Goal: Information Seeking & Learning: Learn about a topic

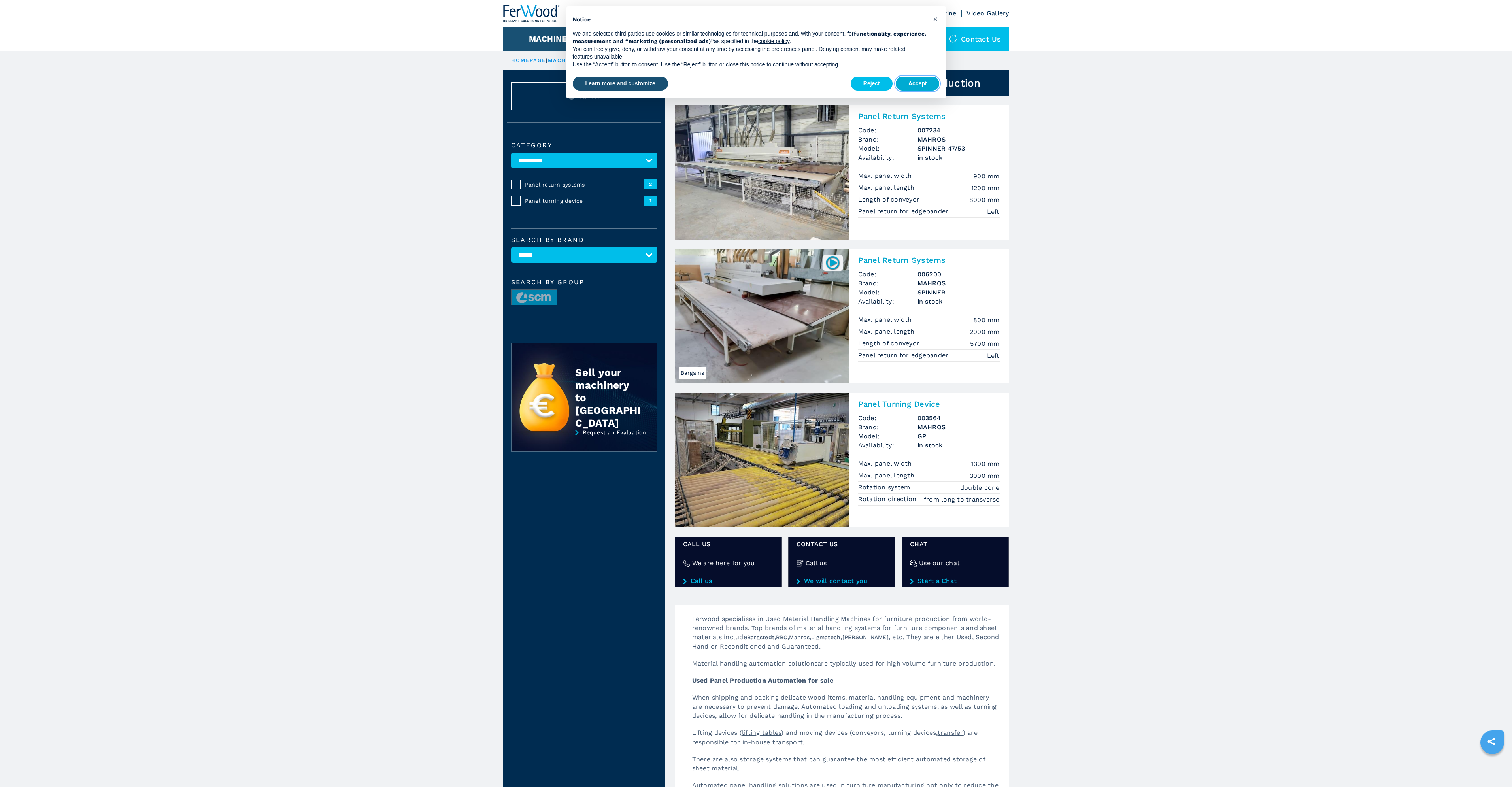
click at [918, 83] on button "Accept" at bounding box center [918, 83] width 44 height 14
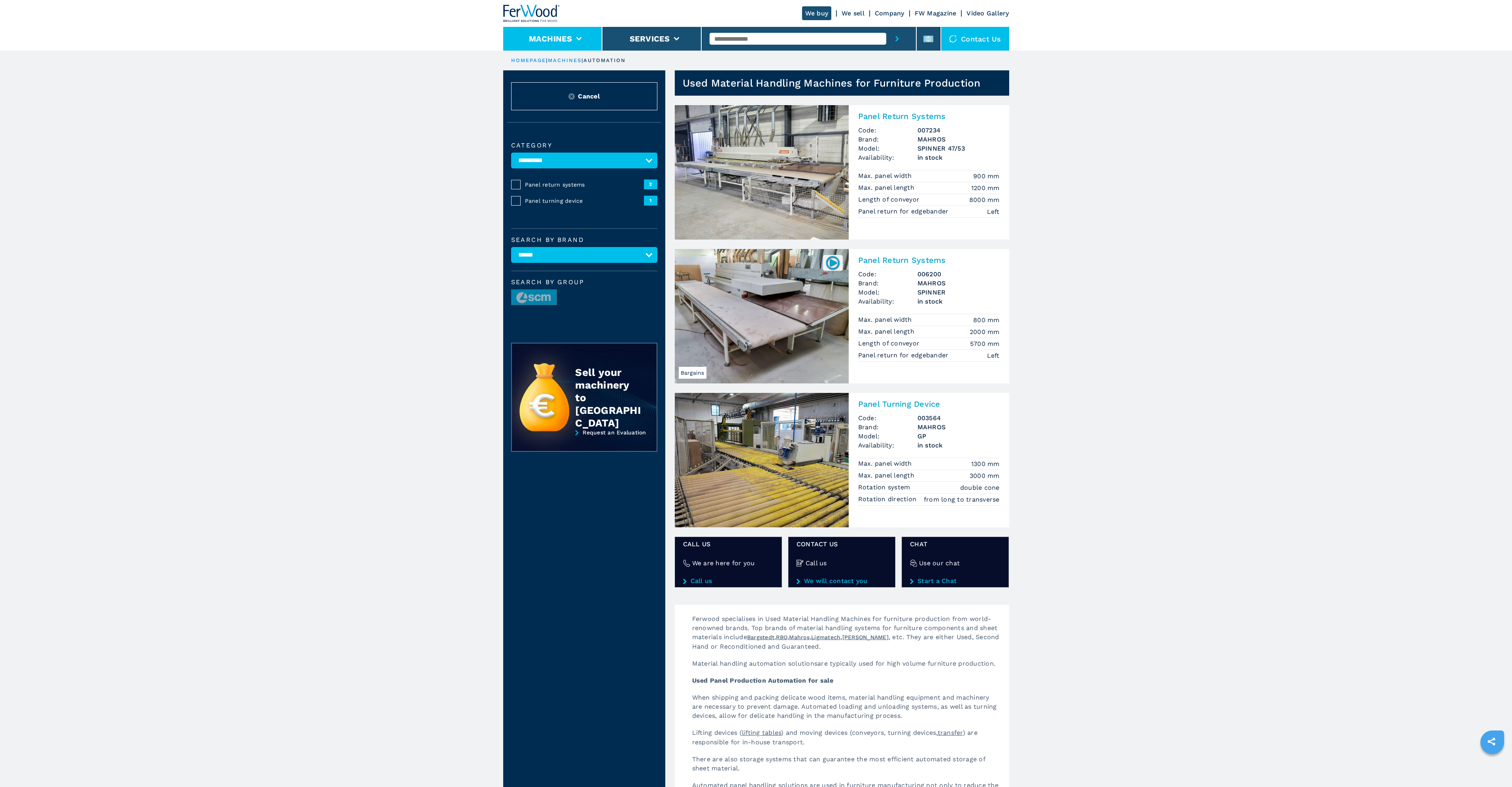
click at [588, 34] on li "Machines" at bounding box center [553, 38] width 100 height 24
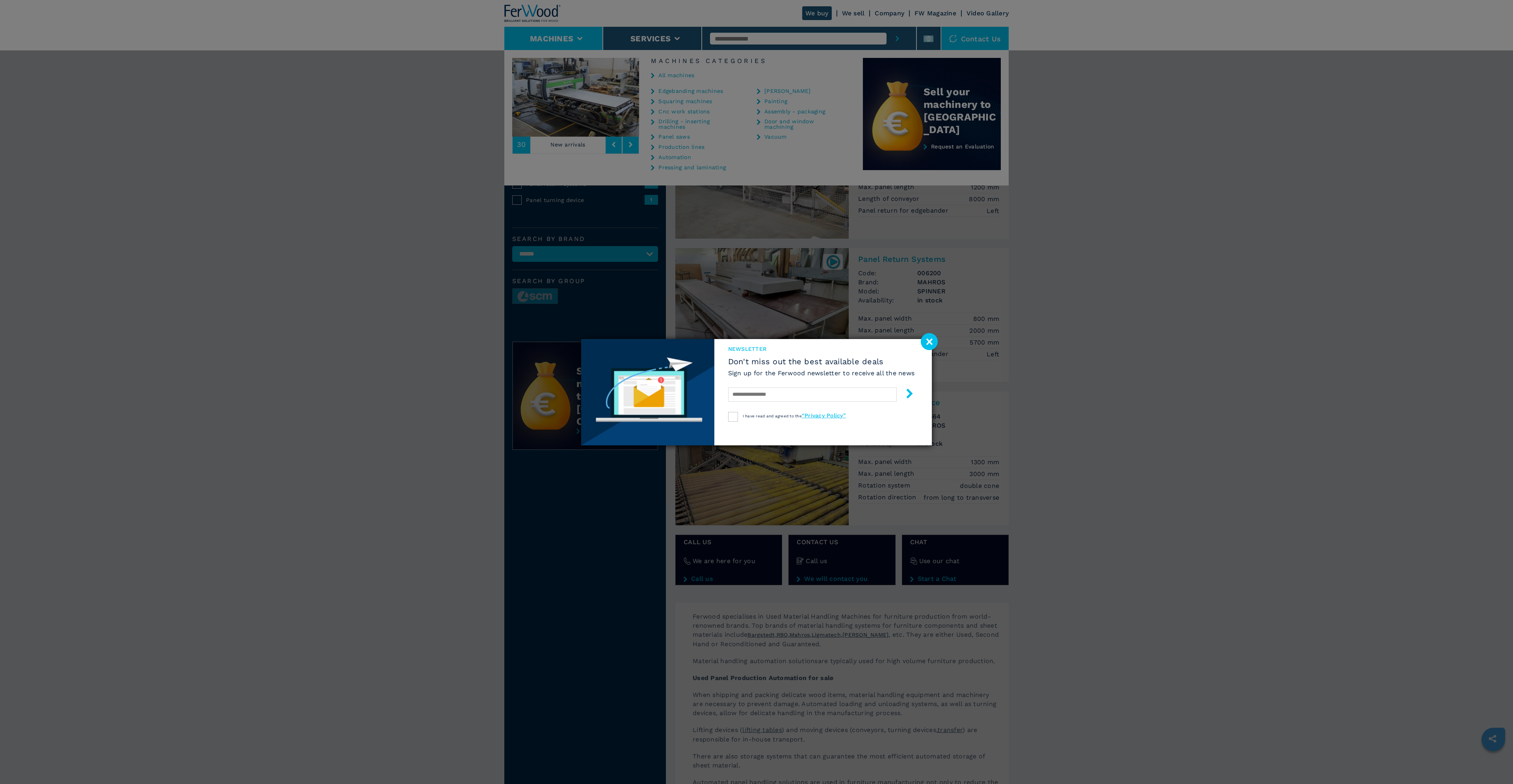
click at [929, 342] on image at bounding box center [929, 342] width 17 height 17
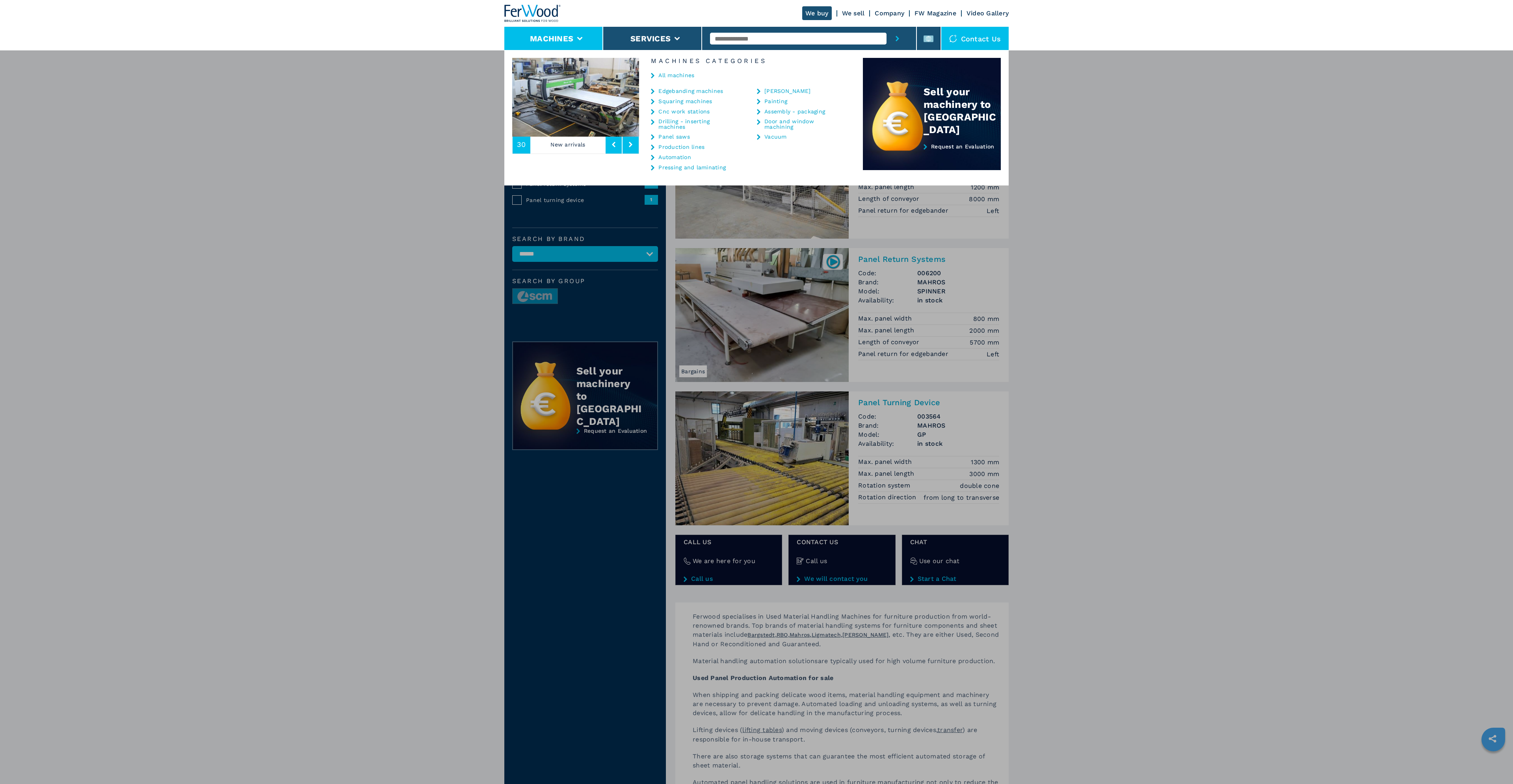
click at [681, 156] on link "Automation" at bounding box center [675, 157] width 33 height 5
click at [673, 156] on link "Automation" at bounding box center [675, 157] width 33 height 5
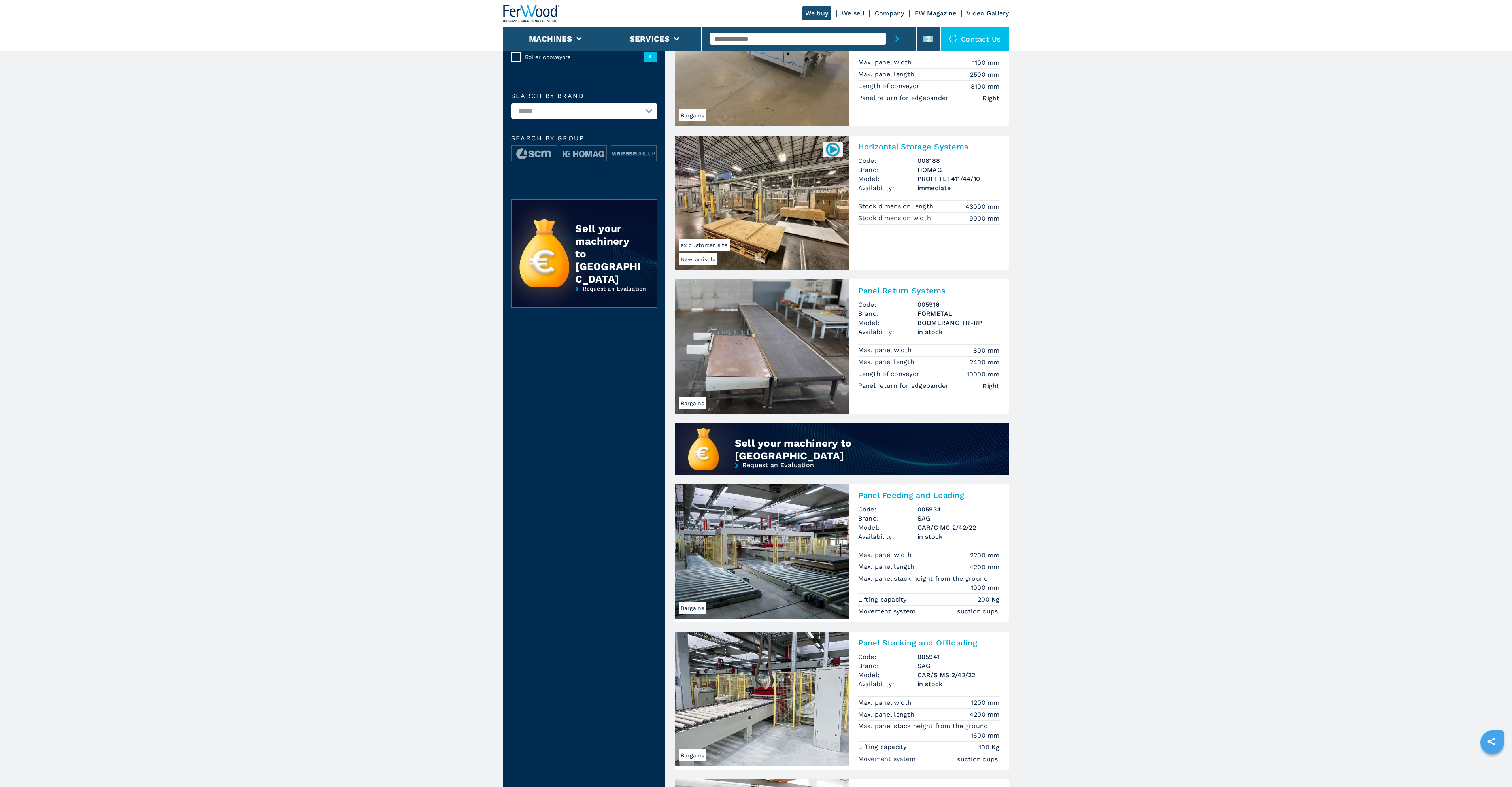
scroll to position [277, 0]
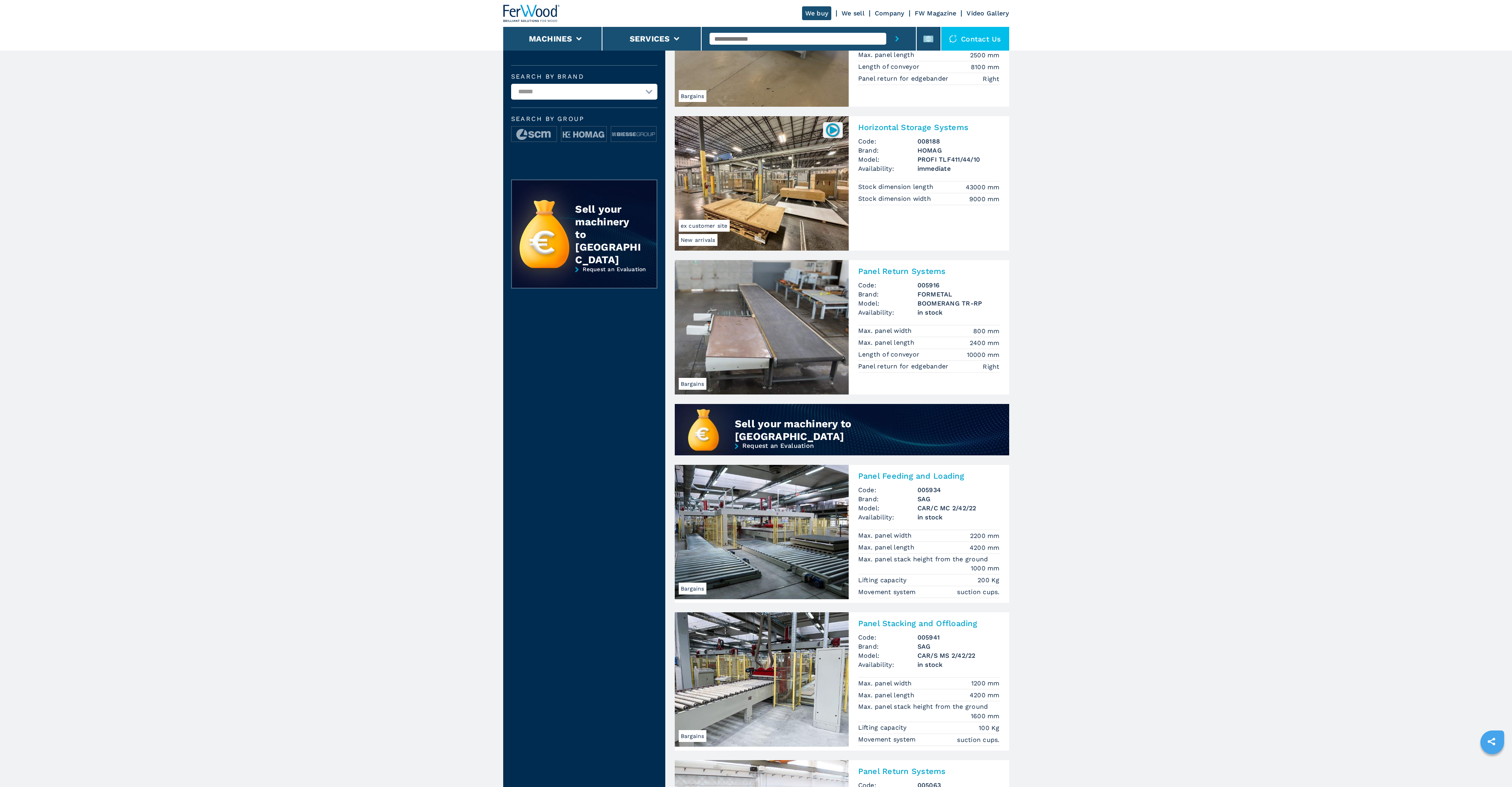
click at [757, 192] on img at bounding box center [761, 183] width 174 height 134
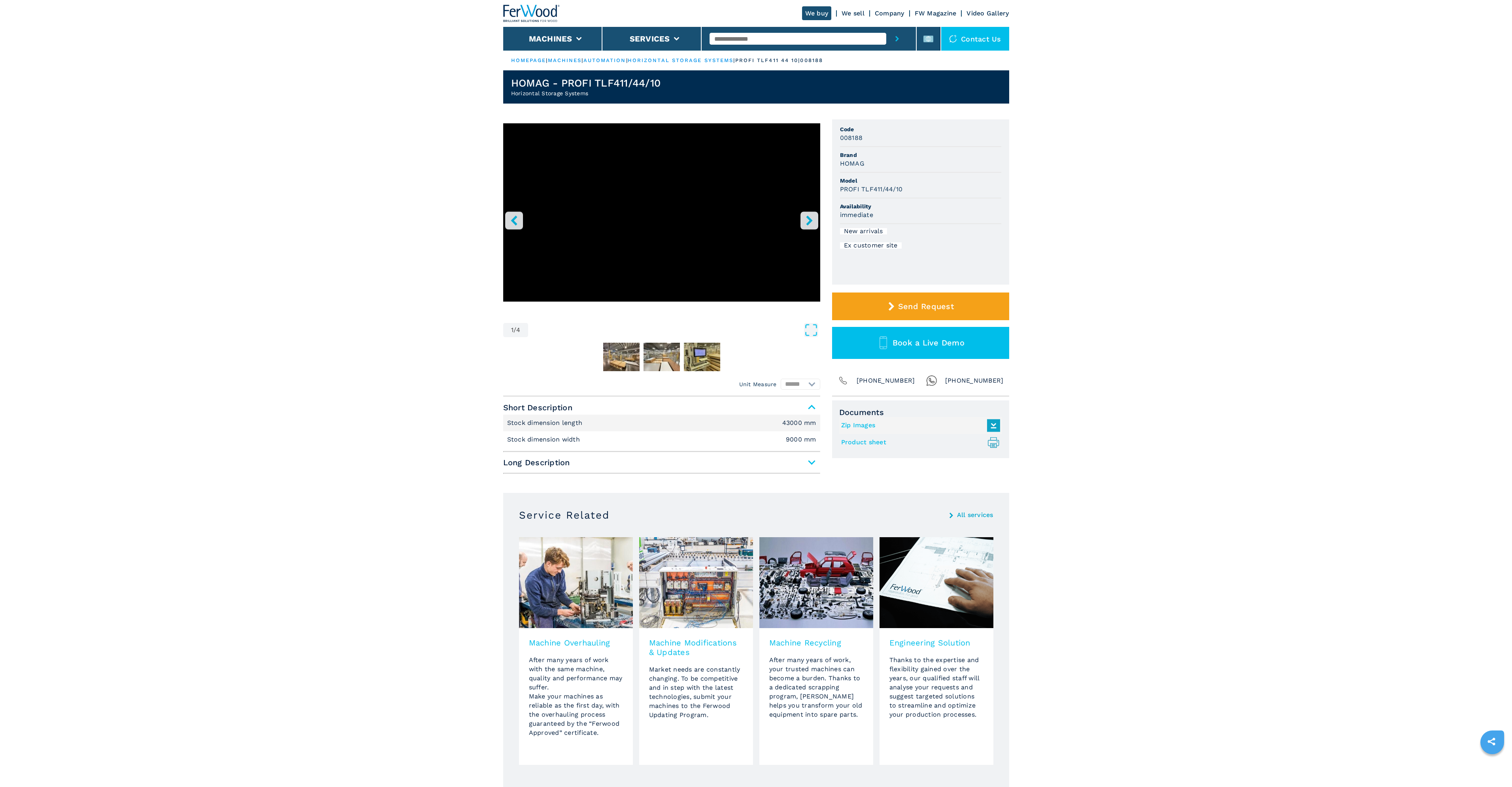
click at [813, 465] on span "Long Description" at bounding box center [661, 462] width 317 height 14
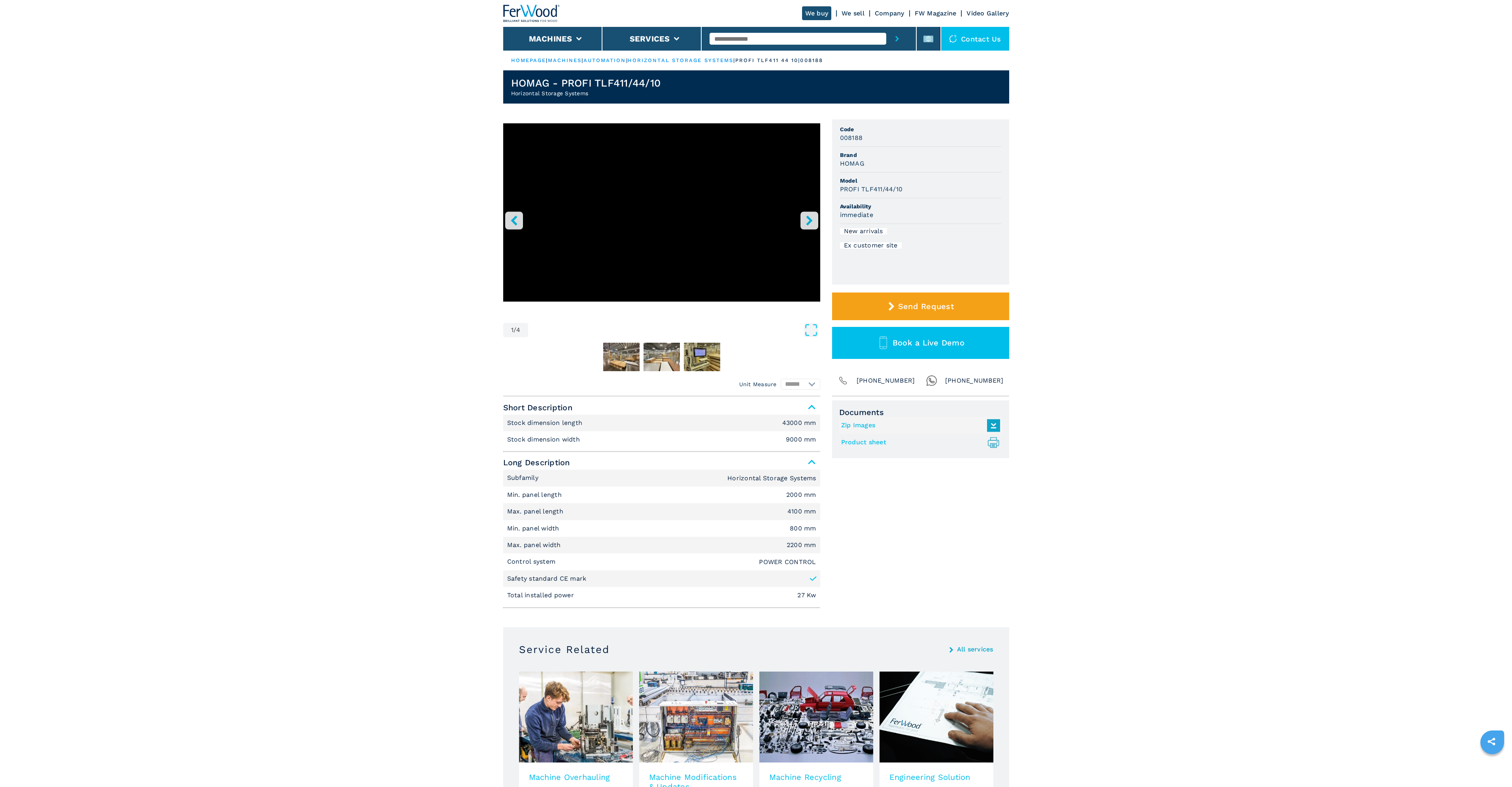
click at [811, 217] on icon "right-button" at bounding box center [809, 220] width 10 height 10
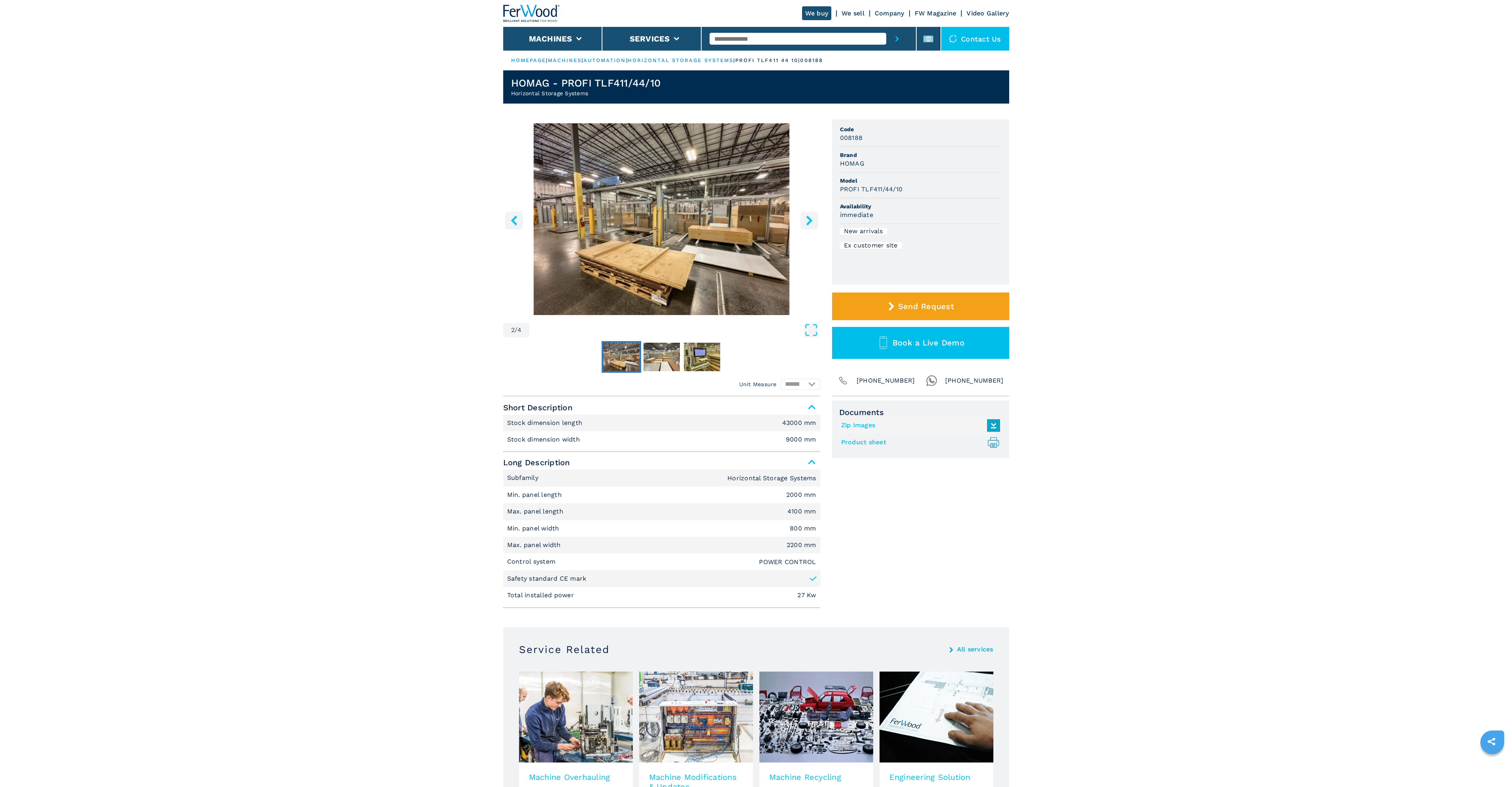
click at [811, 217] on icon "right-button" at bounding box center [809, 220] width 10 height 10
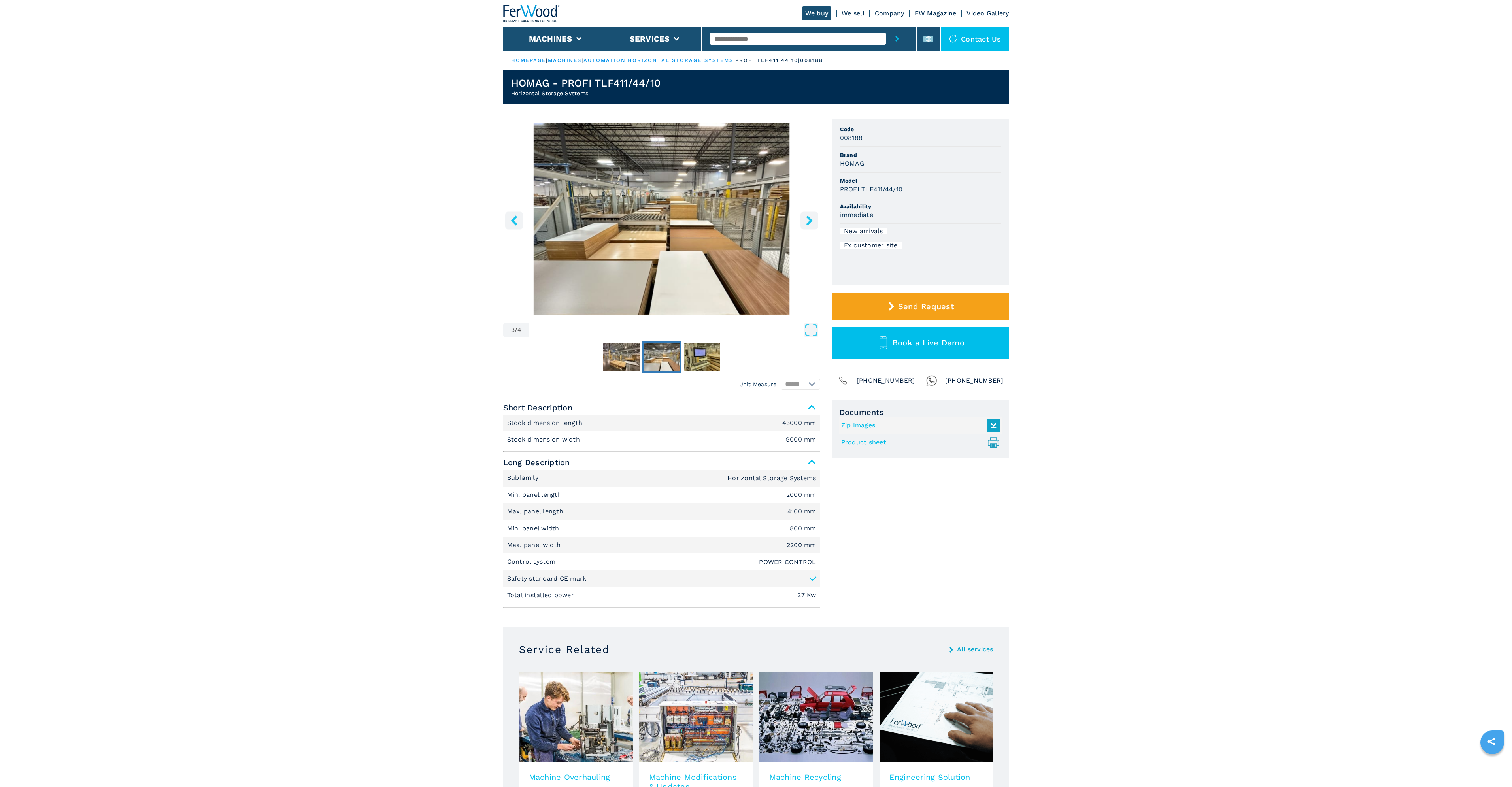
click at [811, 217] on icon "right-button" at bounding box center [809, 220] width 10 height 10
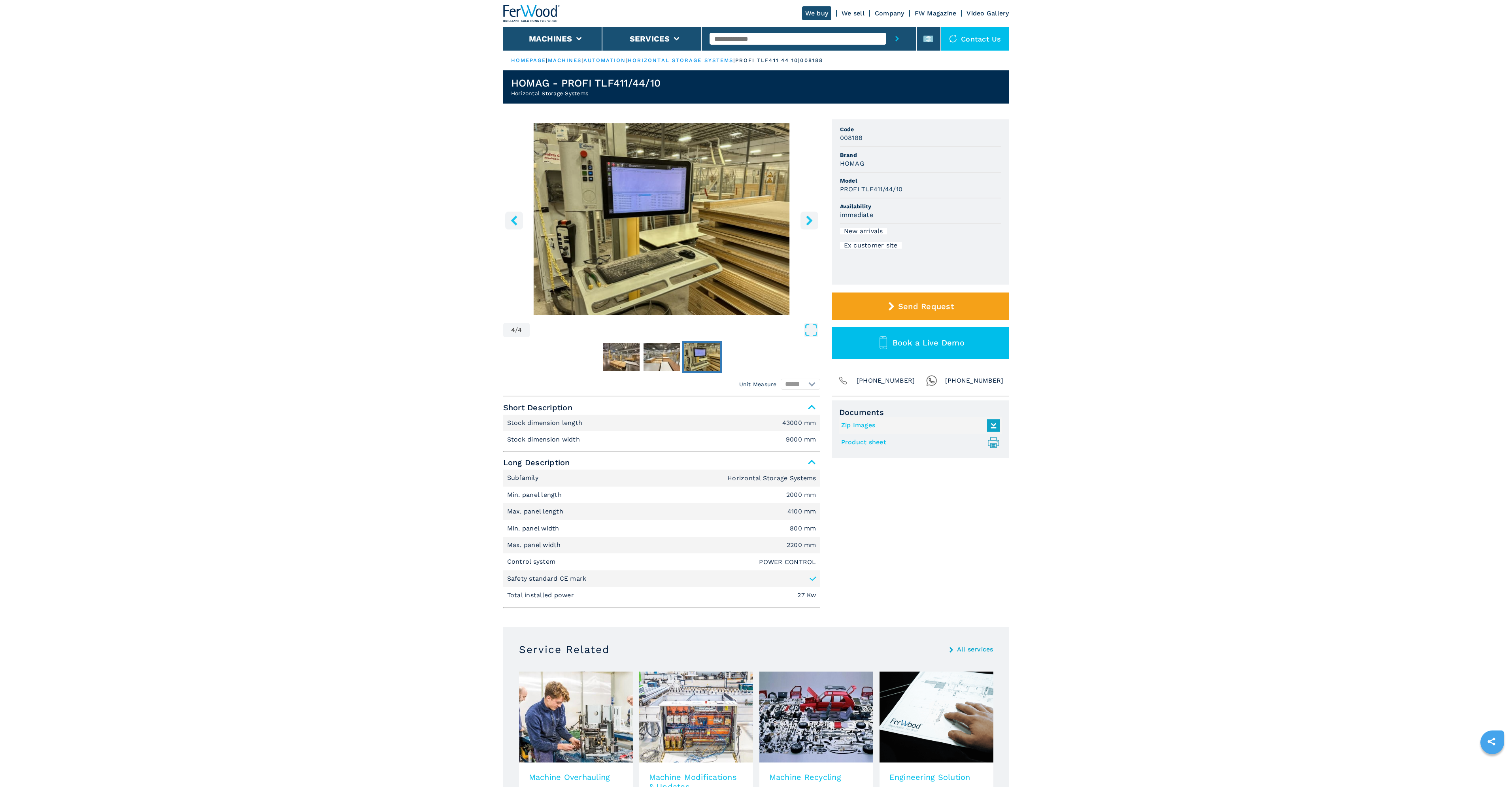
click at [811, 217] on icon "right-button" at bounding box center [809, 220] width 10 height 10
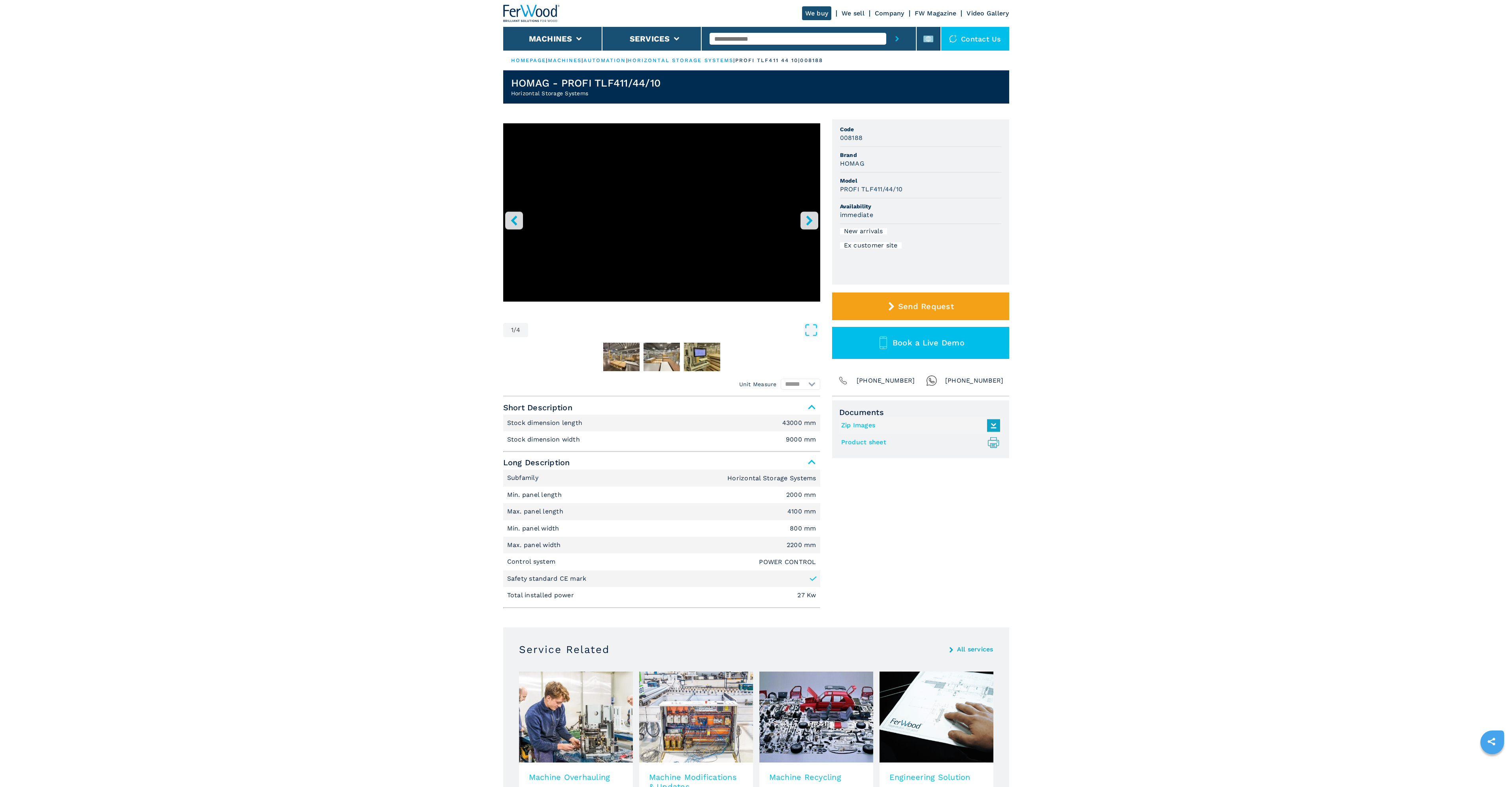
click at [811, 217] on icon "right-button" at bounding box center [809, 220] width 10 height 10
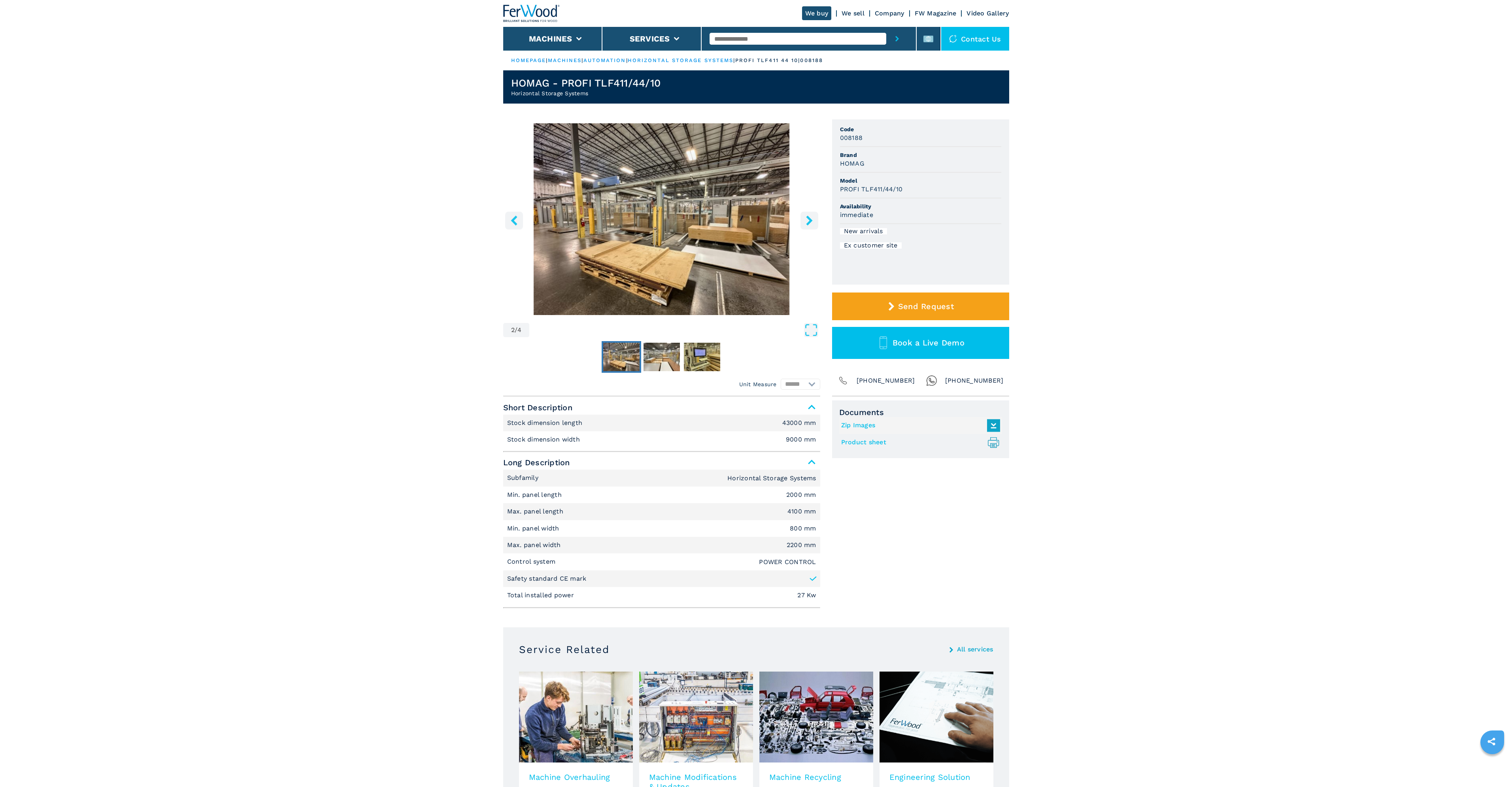
click at [811, 217] on icon "right-button" at bounding box center [809, 220] width 10 height 10
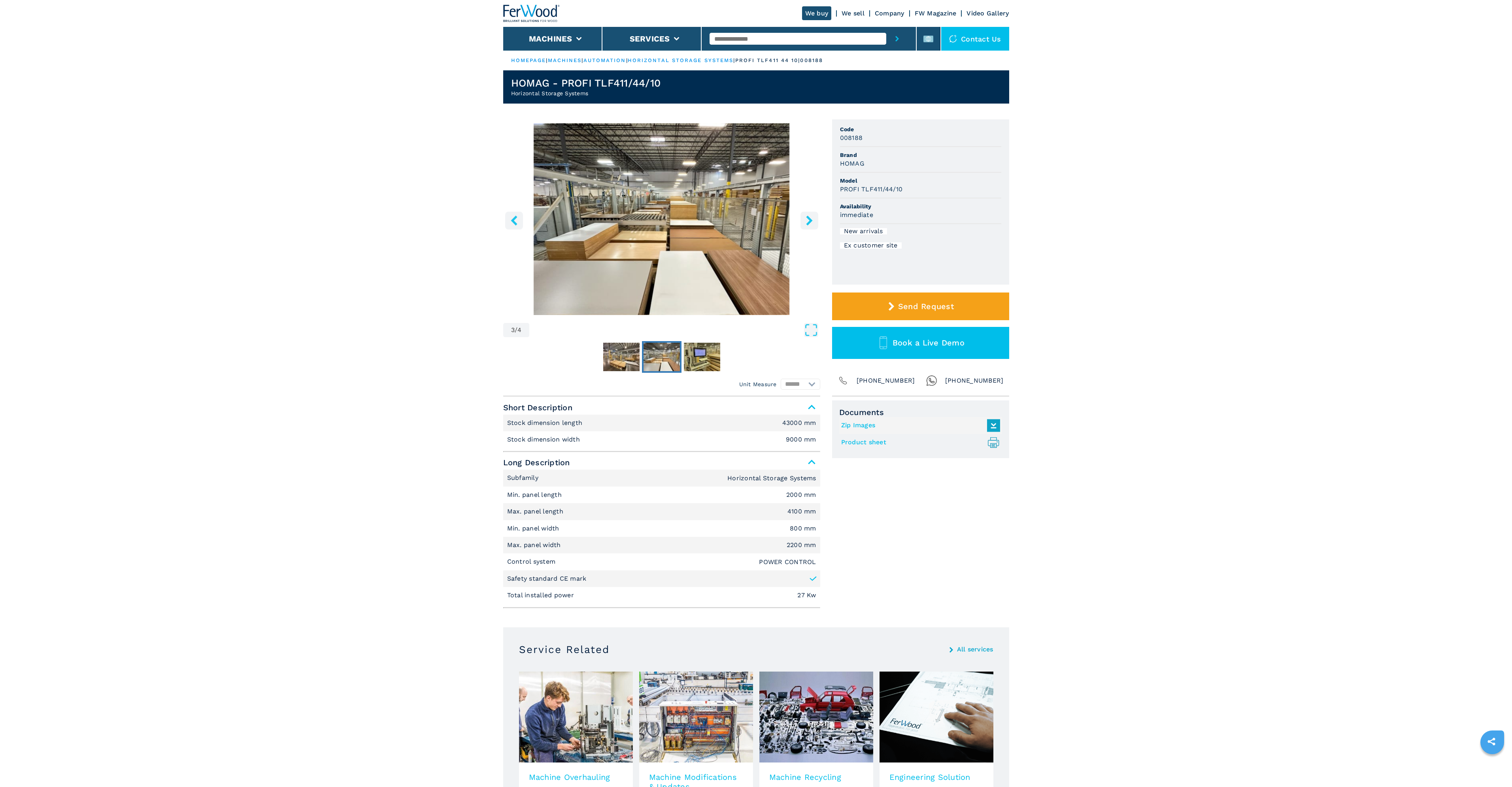
click at [799, 441] on em "9000 mm" at bounding box center [801, 439] width 31 height 6
click at [791, 423] on em "43000 mm" at bounding box center [800, 423] width 34 height 6
drag, startPoint x: 787, startPoint y: 423, endPoint x: 774, endPoint y: 422, distance: 13.0
click at [774, 422] on li "Stock dimension length 43000 mm" at bounding box center [661, 423] width 317 height 16
click at [811, 218] on icon "right-button" at bounding box center [809, 220] width 10 height 10
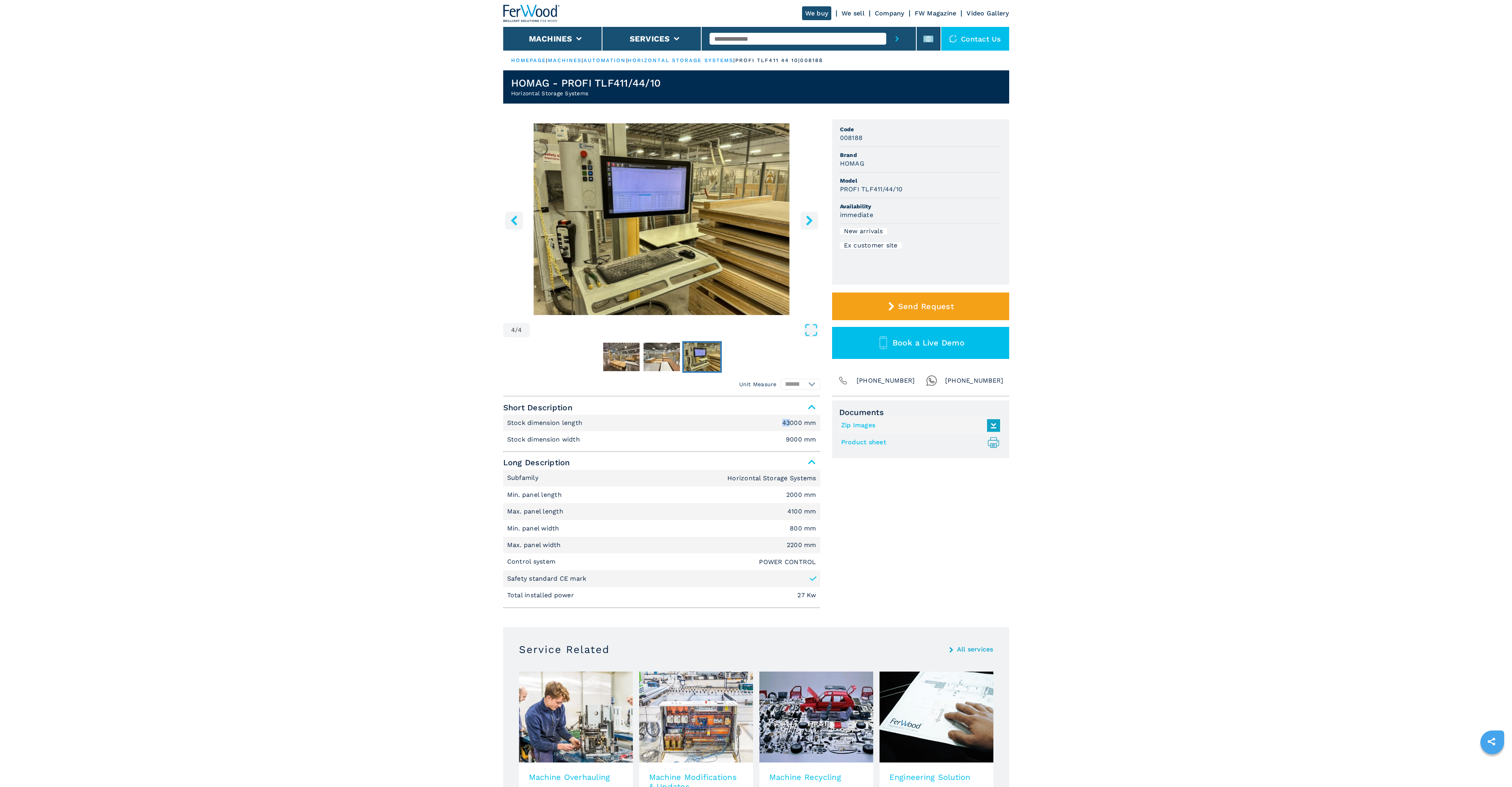
click at [811, 218] on icon "right-button" at bounding box center [809, 220] width 10 height 10
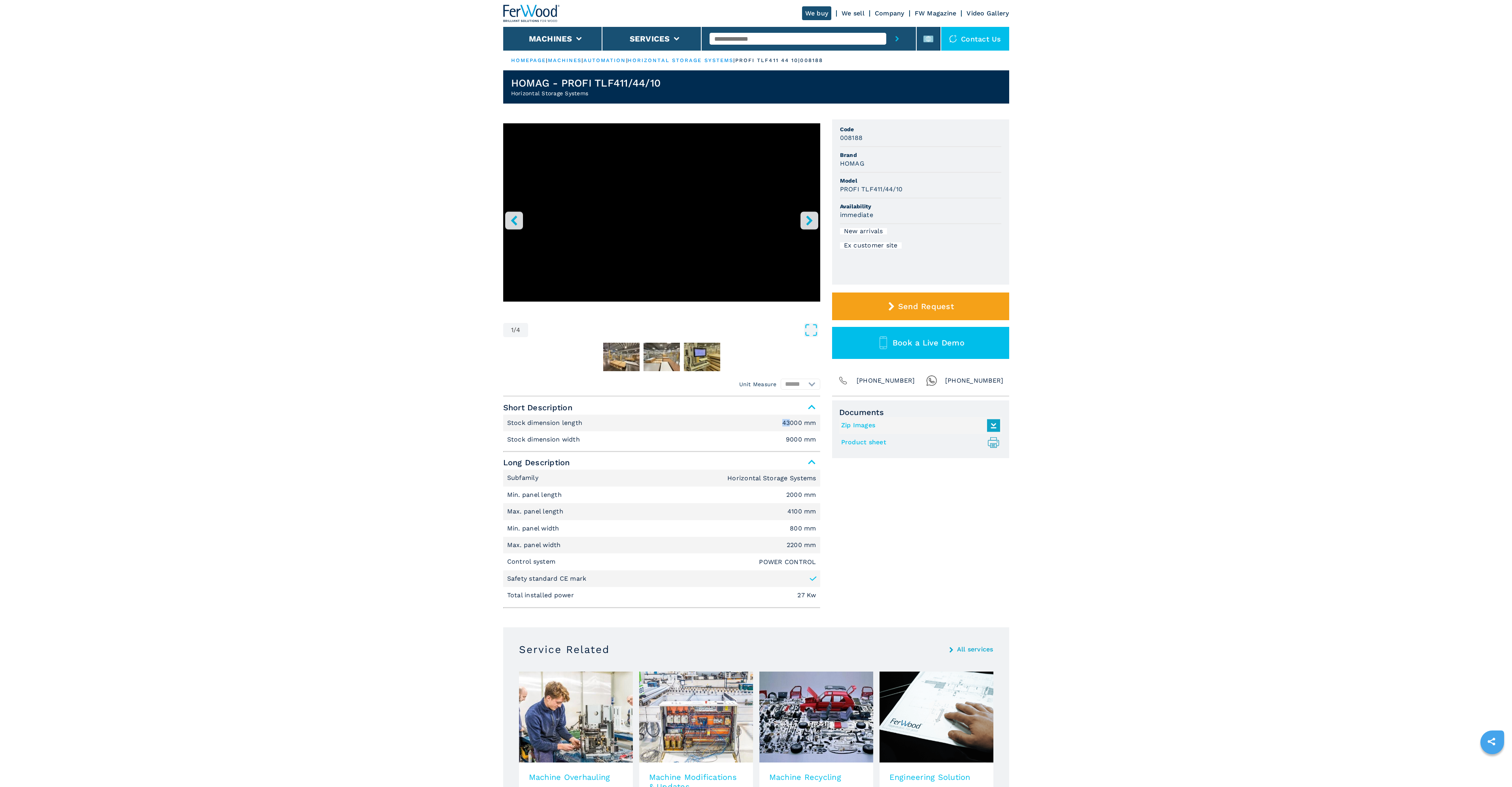
click at [811, 218] on icon "right-button" at bounding box center [809, 220] width 10 height 10
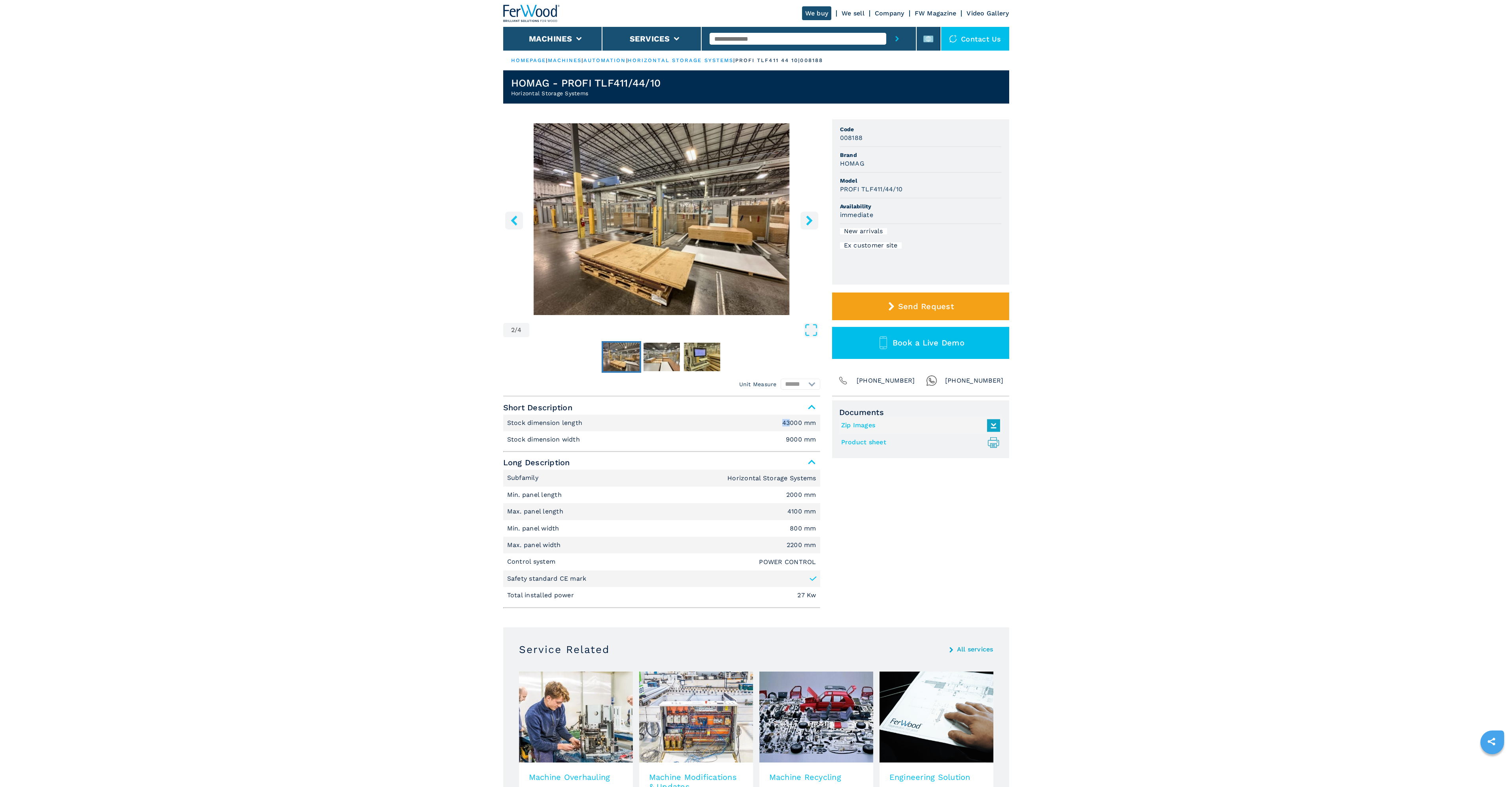
click at [811, 218] on icon "right-button" at bounding box center [809, 220] width 10 height 10
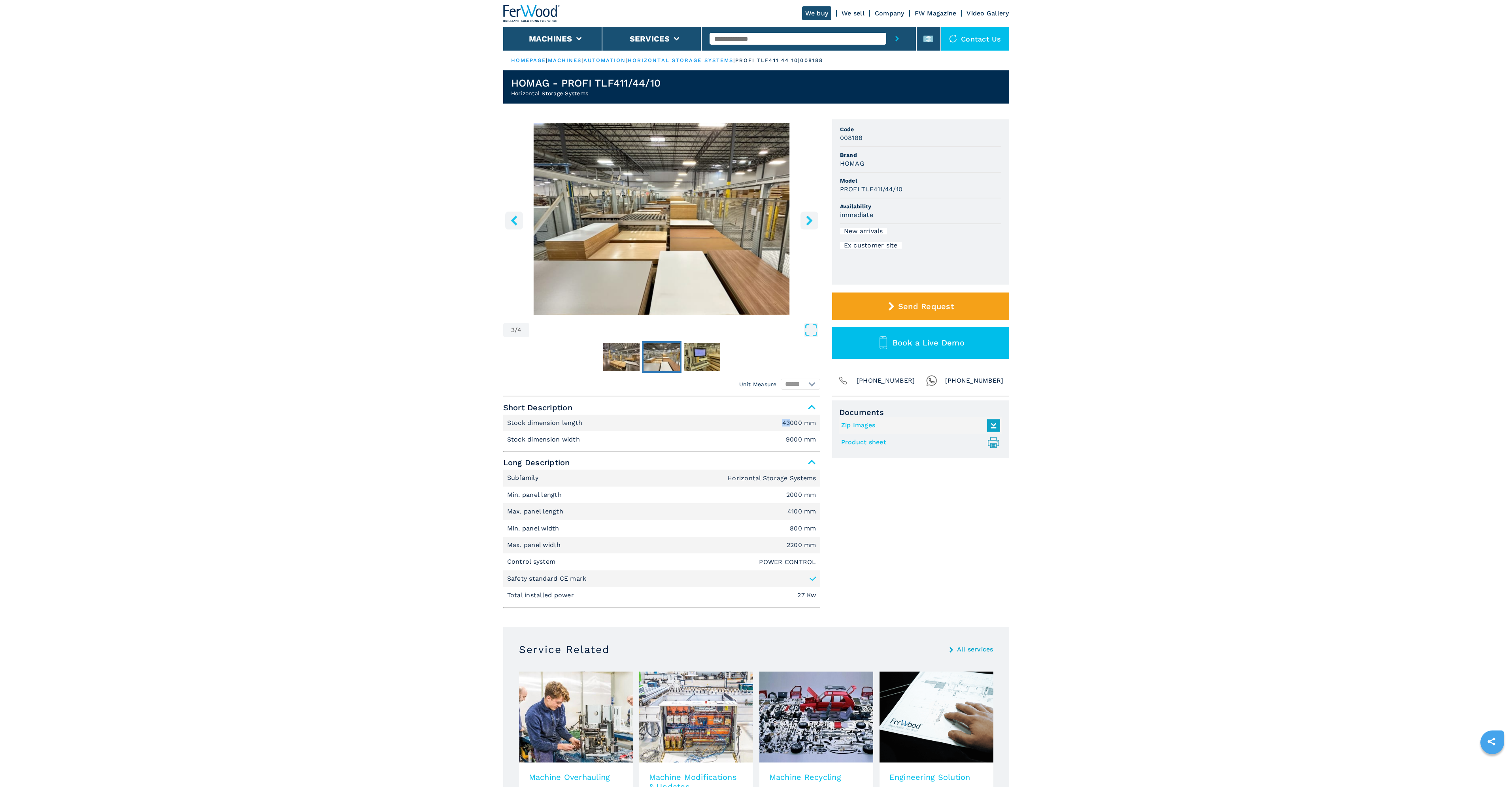
click at [811, 218] on icon "right-button" at bounding box center [809, 220] width 10 height 10
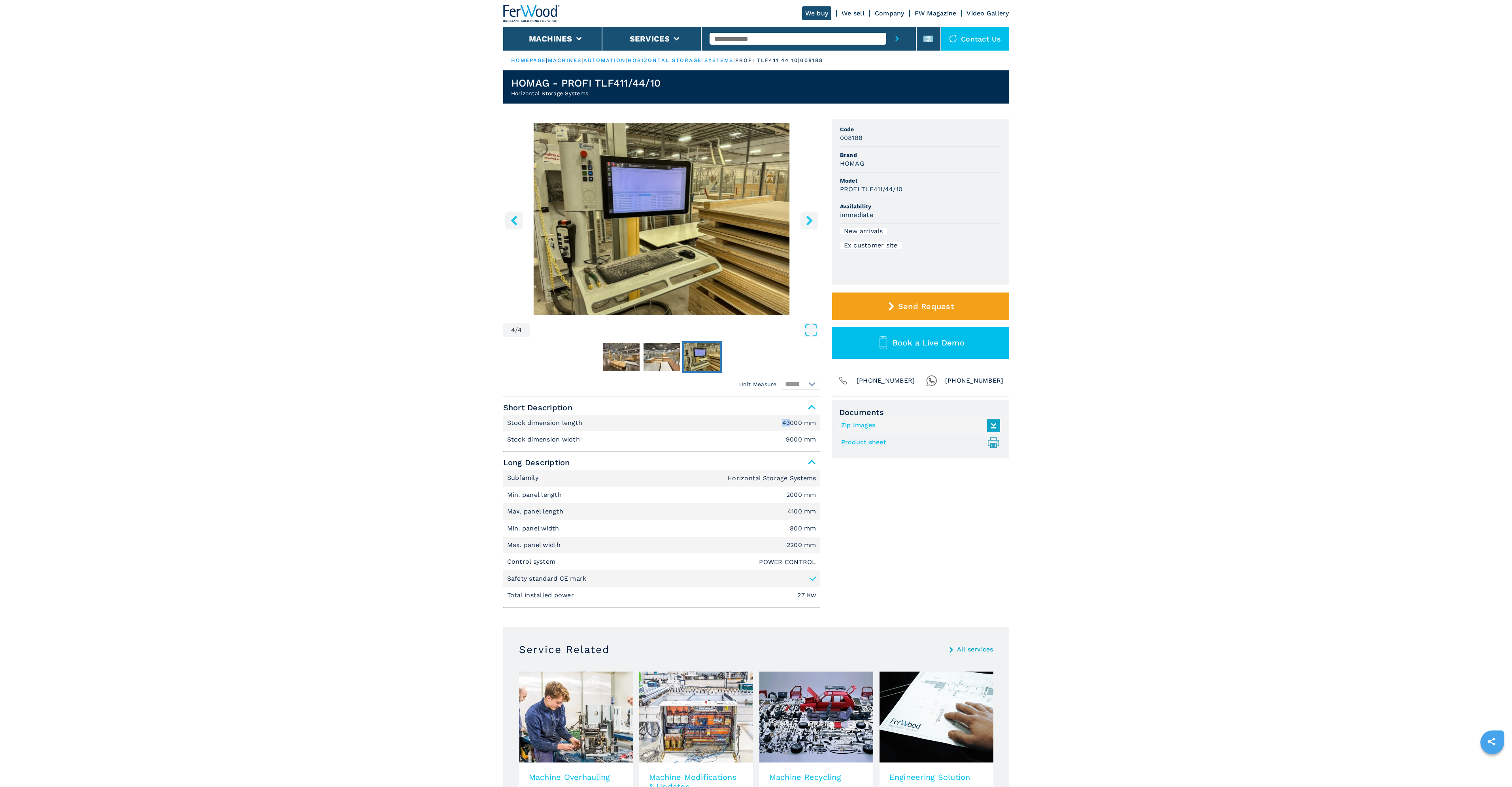
click at [811, 218] on icon "right-button" at bounding box center [809, 220] width 10 height 10
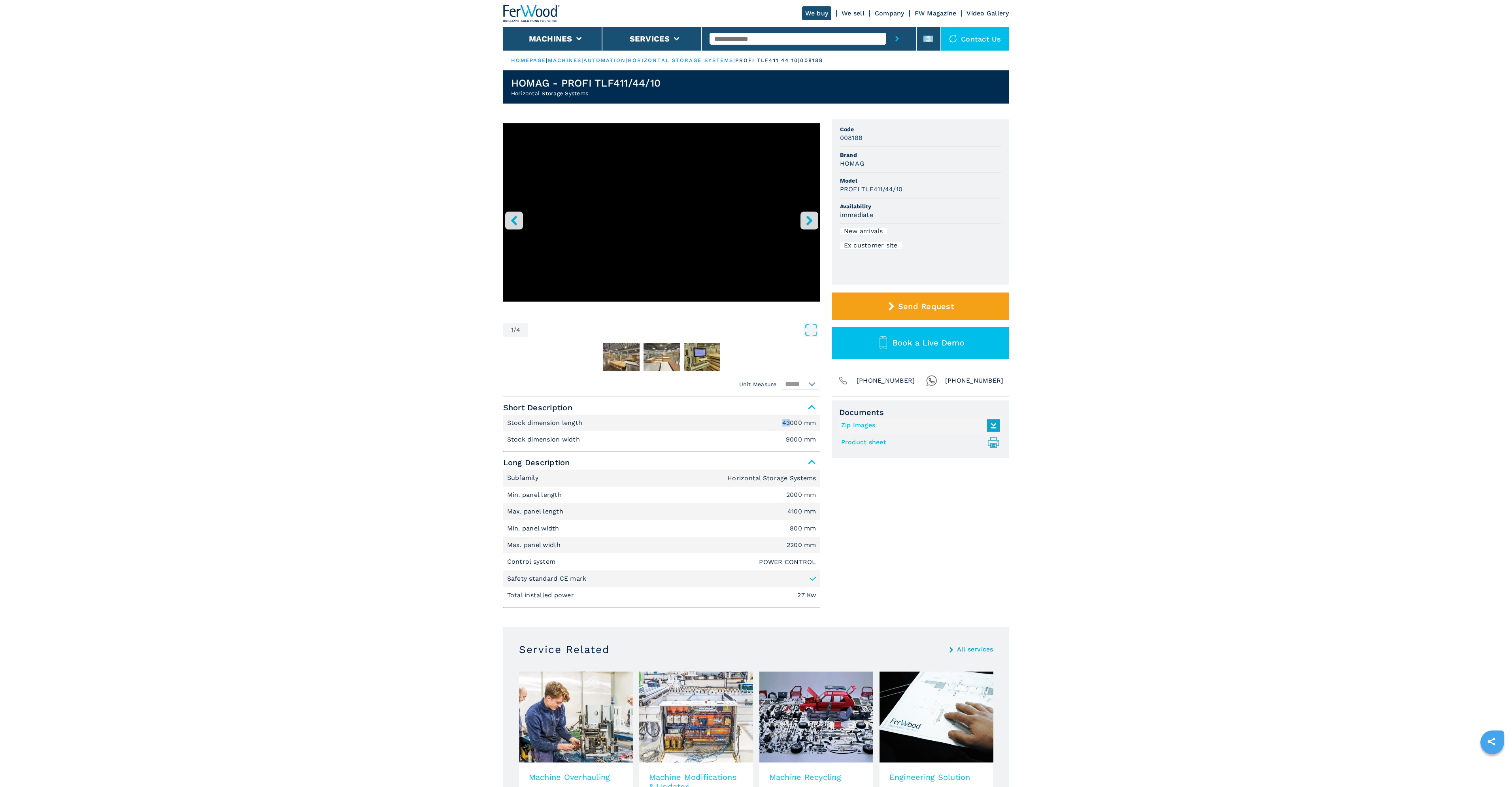
click at [811, 218] on icon "right-button" at bounding box center [809, 220] width 10 height 10
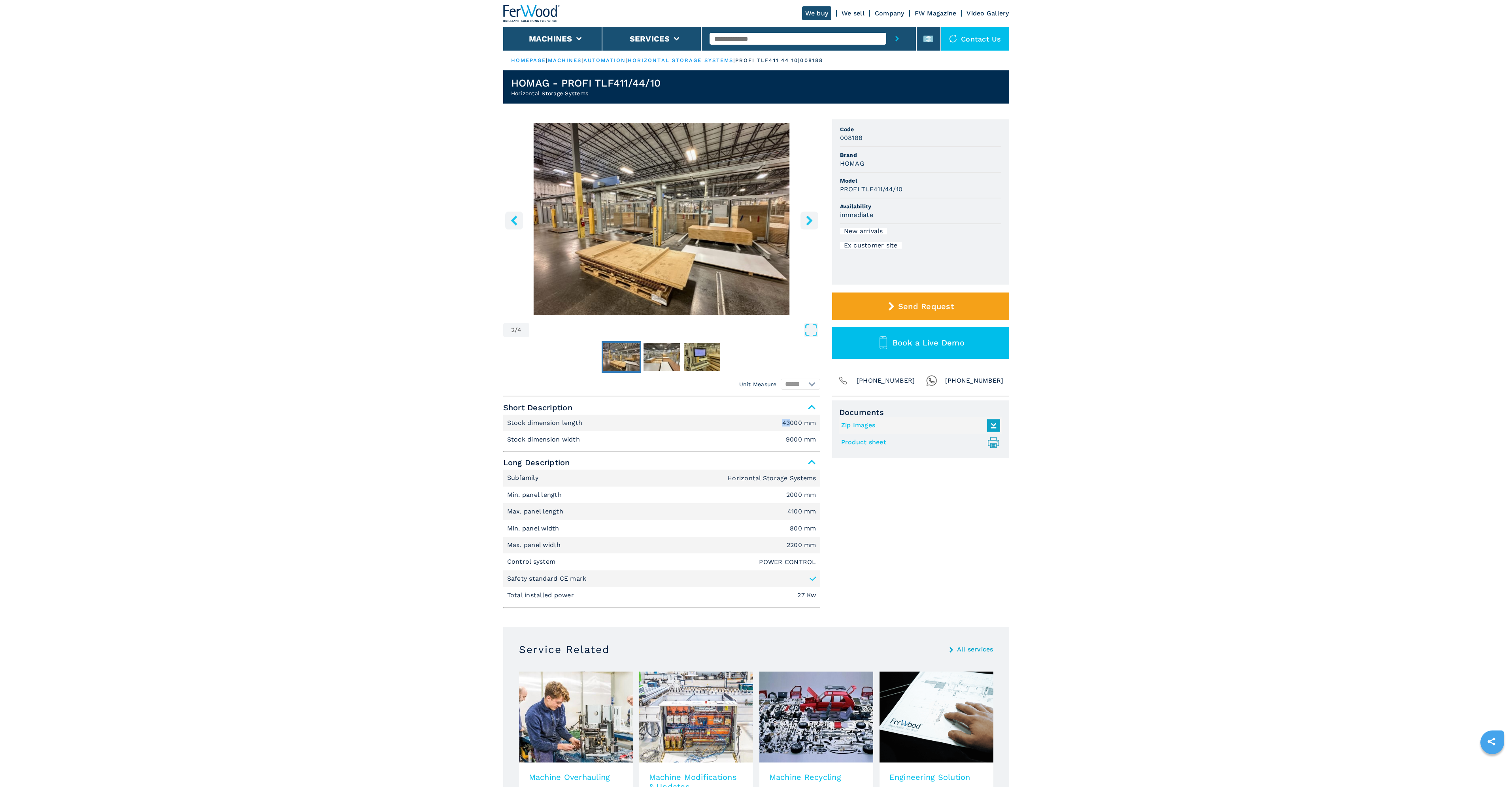
click at [811, 218] on icon "right-button" at bounding box center [809, 220] width 10 height 10
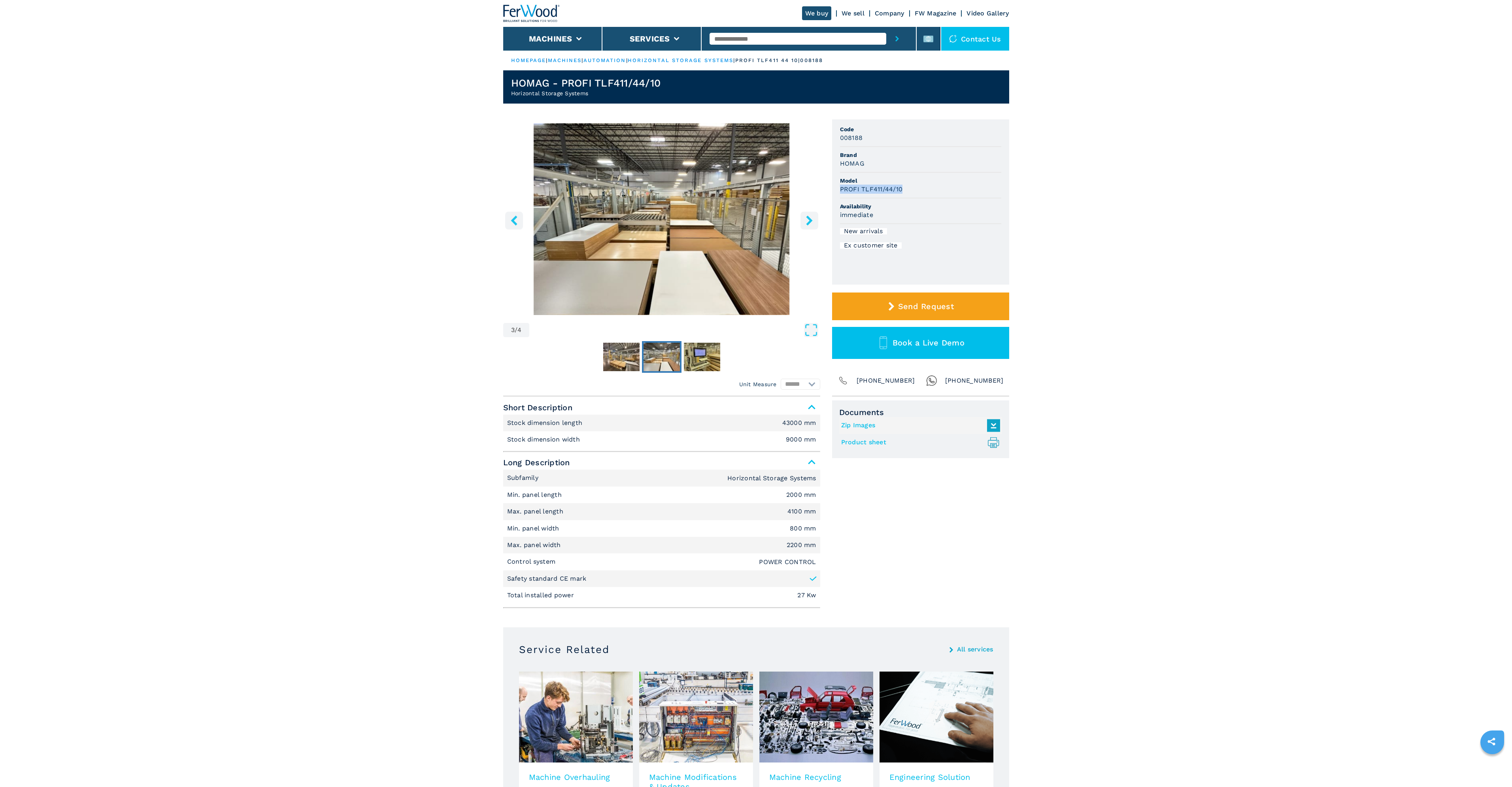
drag, startPoint x: 907, startPoint y: 188, endPoint x: 840, endPoint y: 188, distance: 67.0
click at [840, 188] on div "PROFI TLF411/44/10" at bounding box center [920, 189] width 162 height 9
copy h3 "PROFI TLF411/44/10"
click at [804, 218] on icon "right-button" at bounding box center [809, 220] width 10 height 10
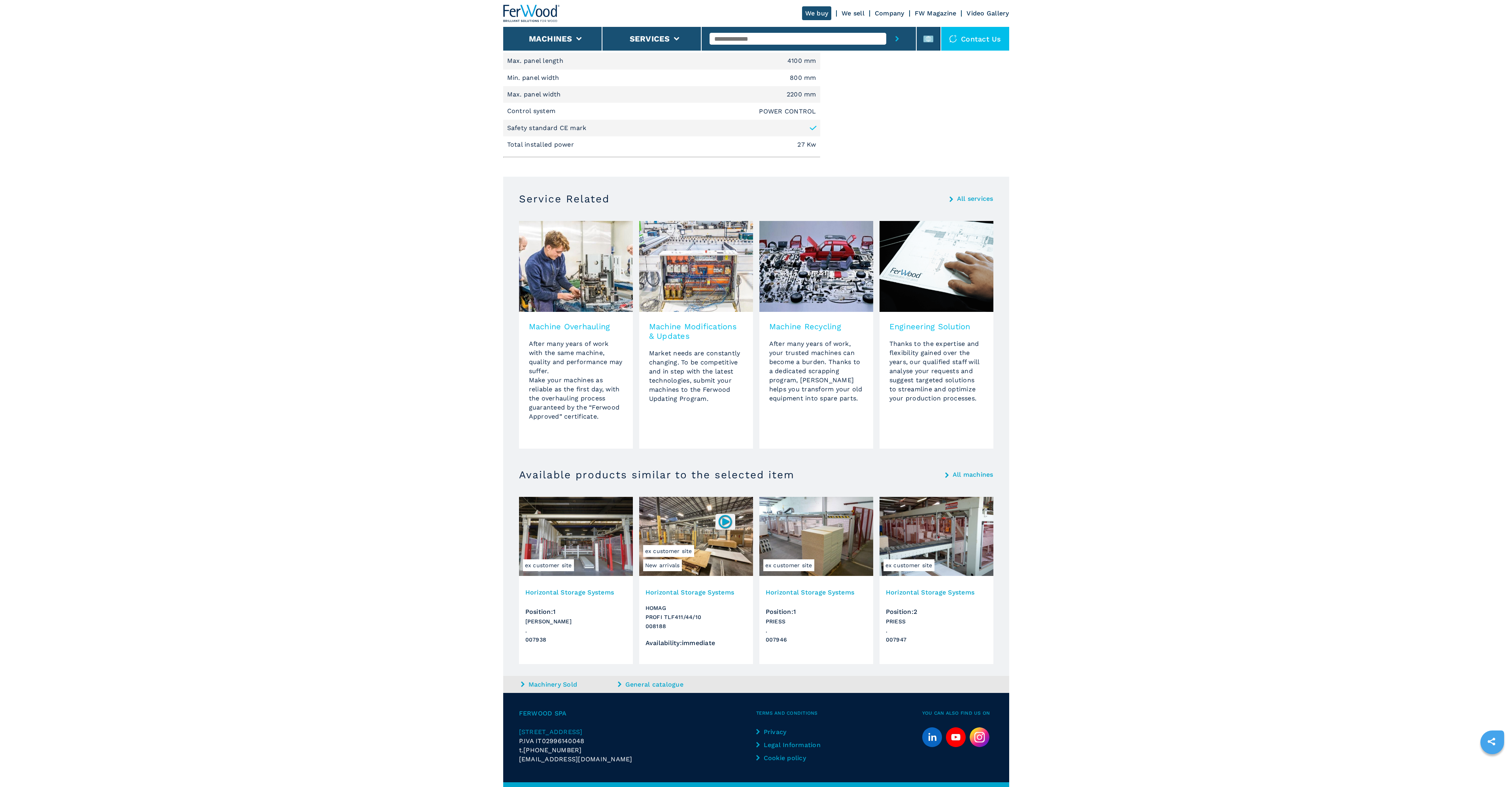
scroll to position [472, 0]
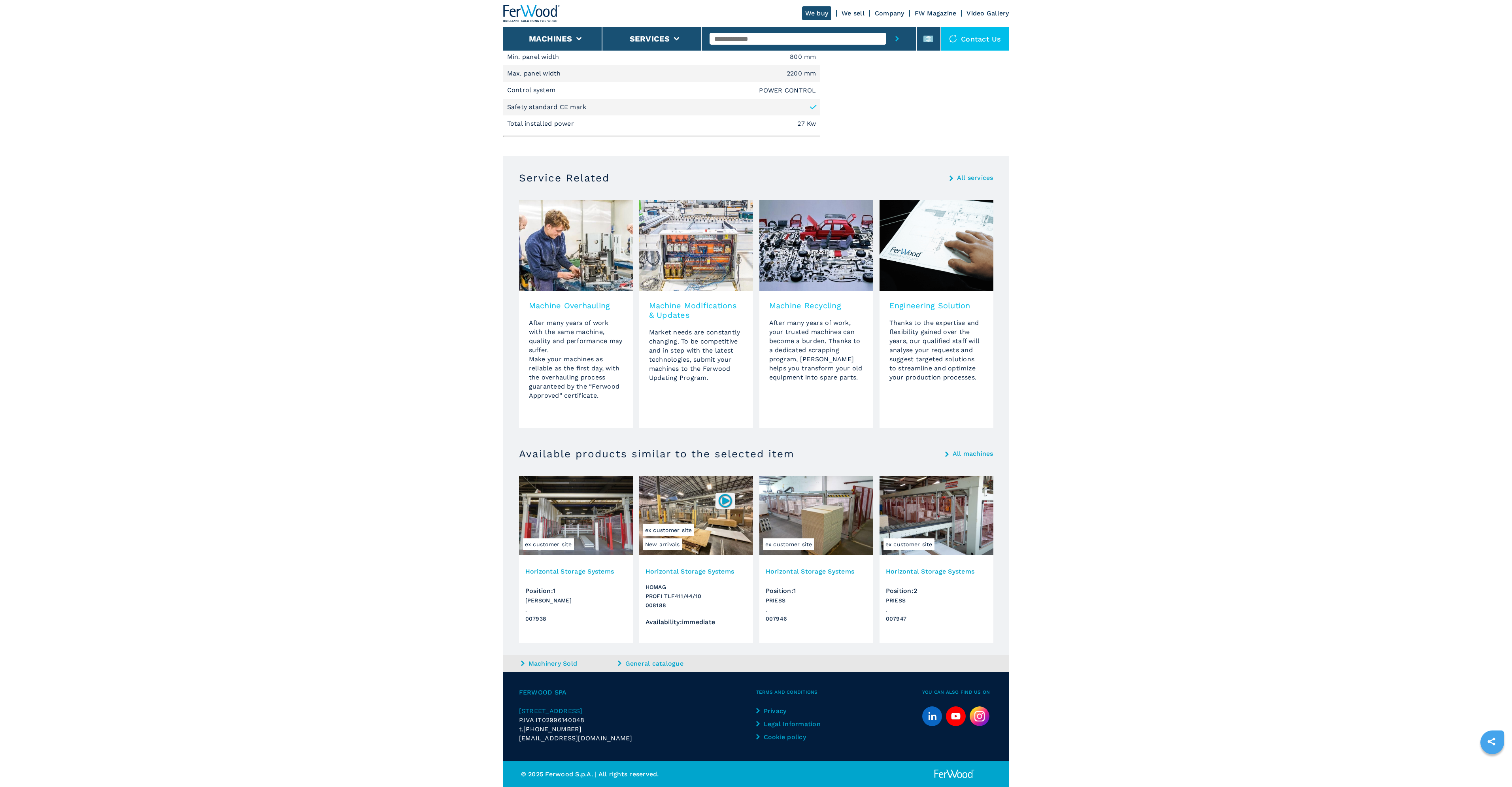
click at [934, 507] on img at bounding box center [936, 516] width 114 height 79
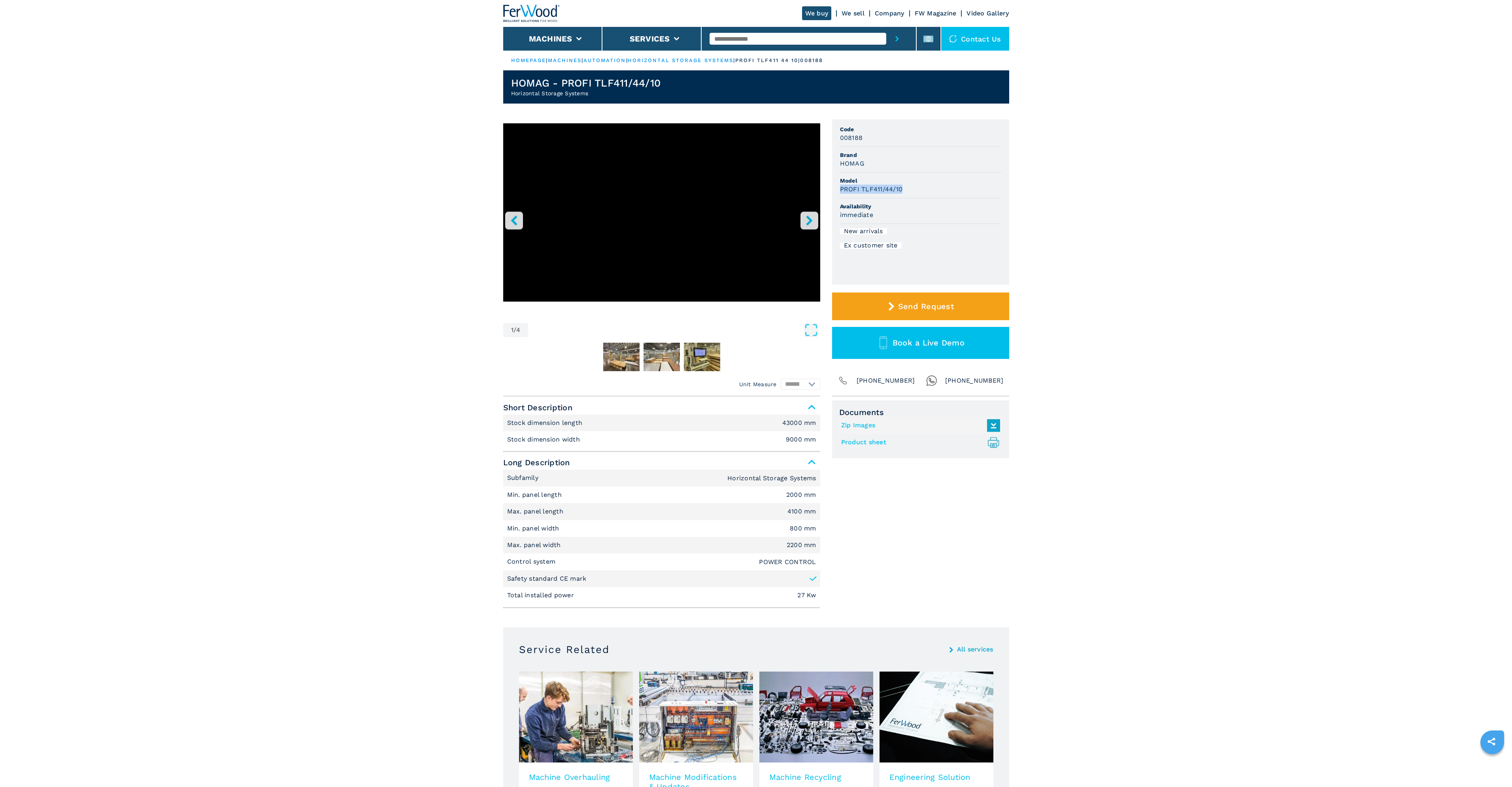
click at [806, 221] on icon "right-button" at bounding box center [809, 220] width 10 height 10
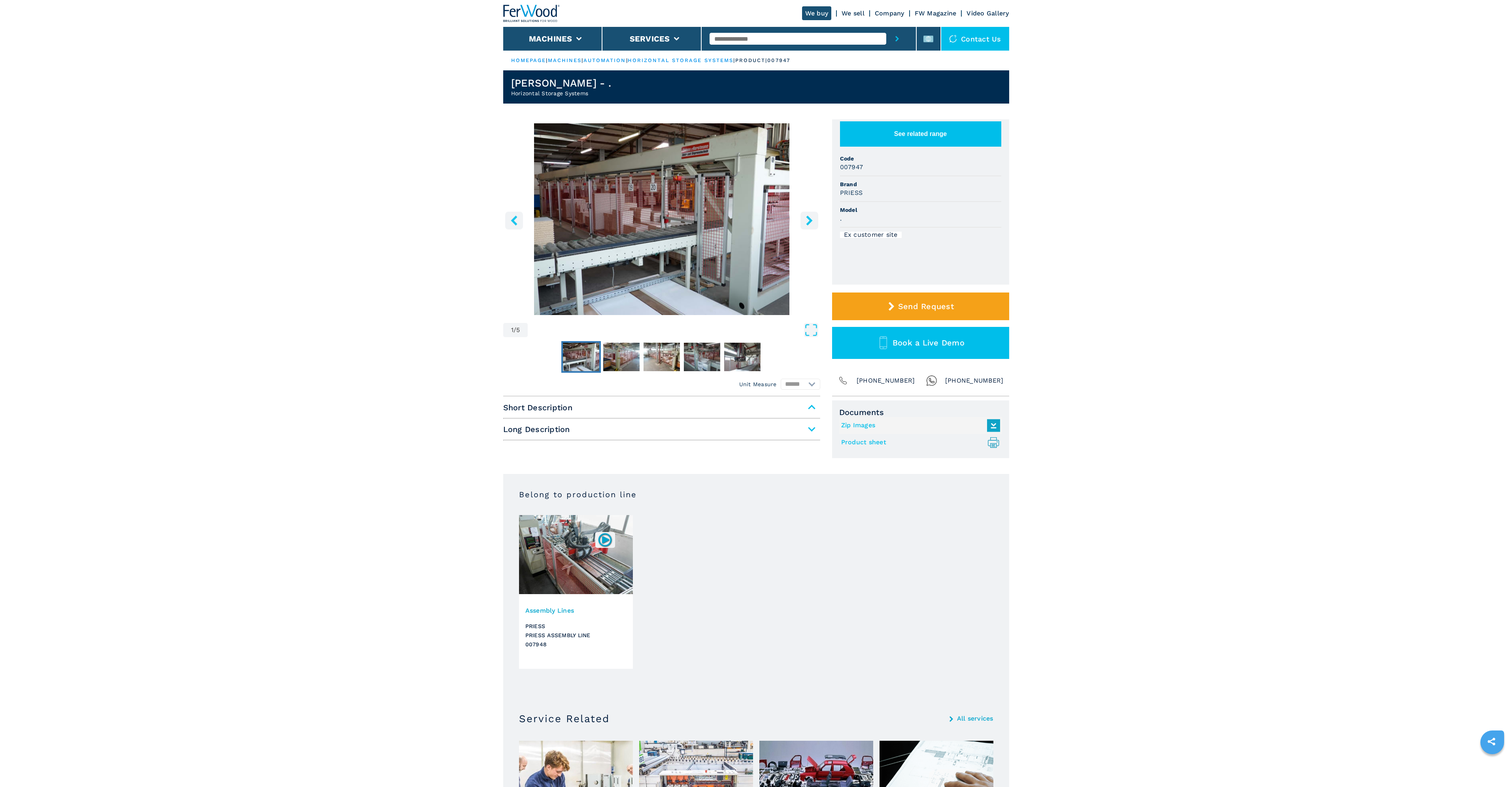
click at [635, 206] on img "Go to Slide 1" at bounding box center [661, 219] width 317 height 192
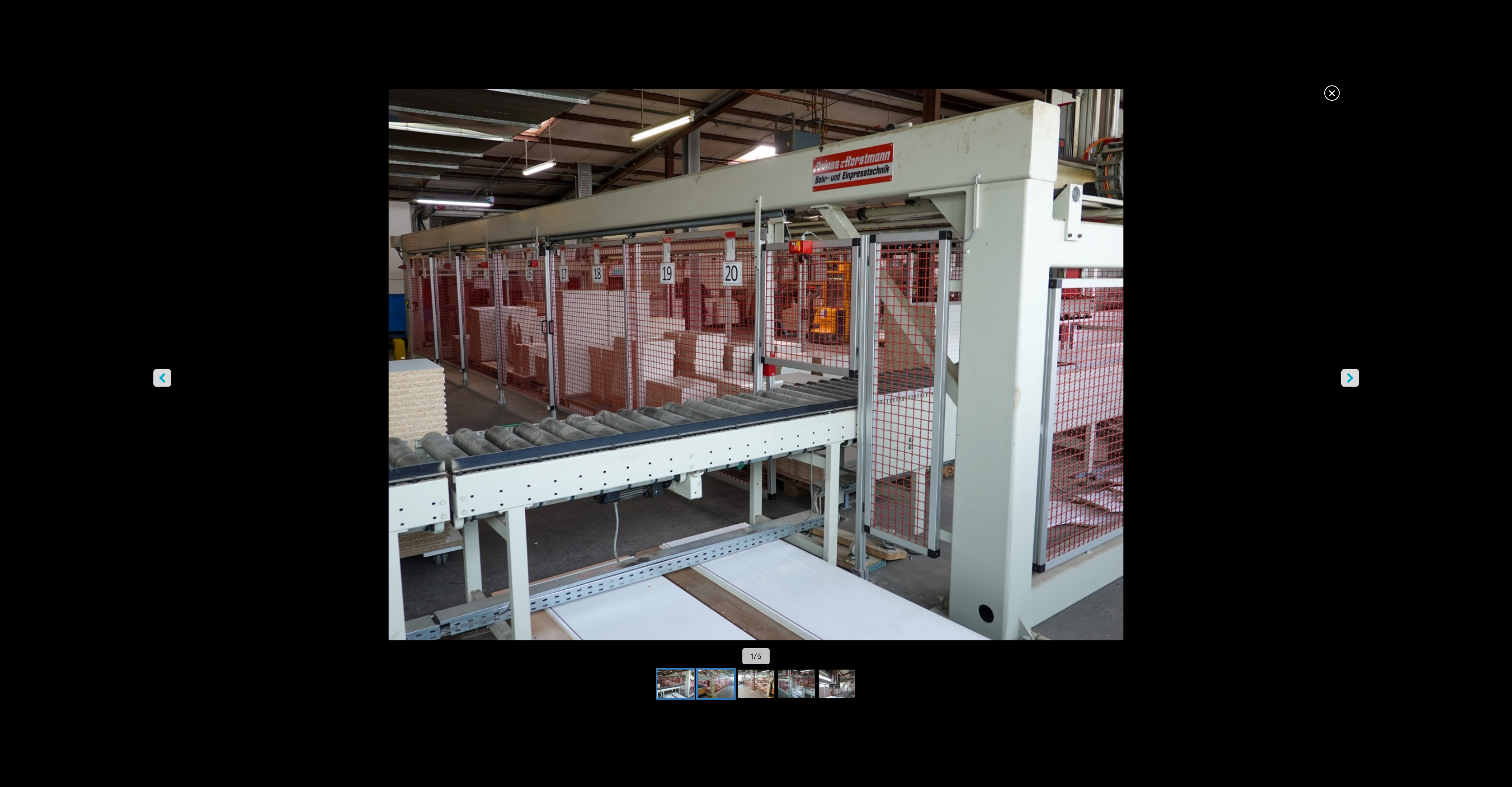
click at [708, 671] on img "Go to Slide 2" at bounding box center [715, 684] width 36 height 29
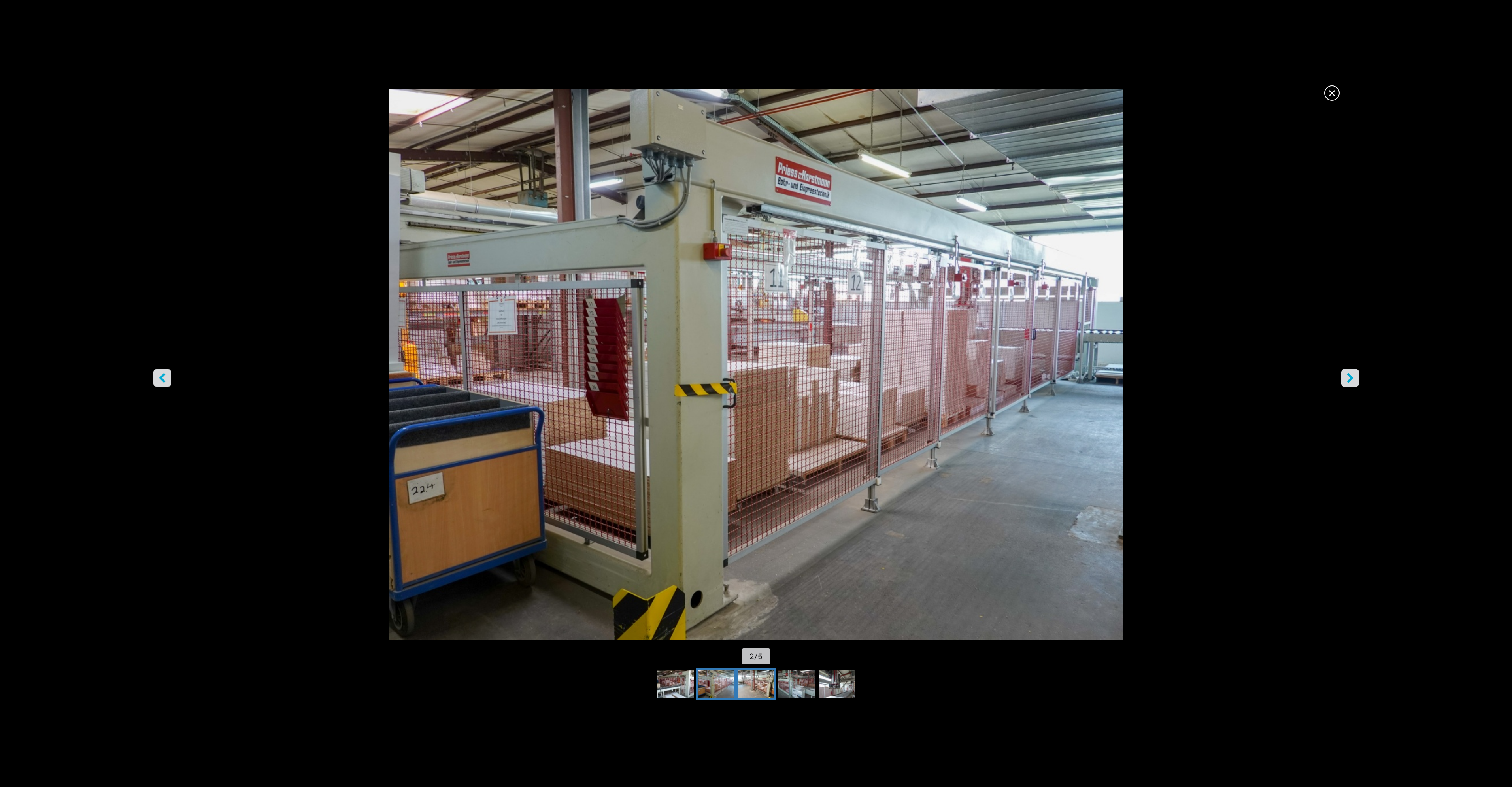
click at [754, 686] on img "Go to Slide 3" at bounding box center [756, 684] width 36 height 29
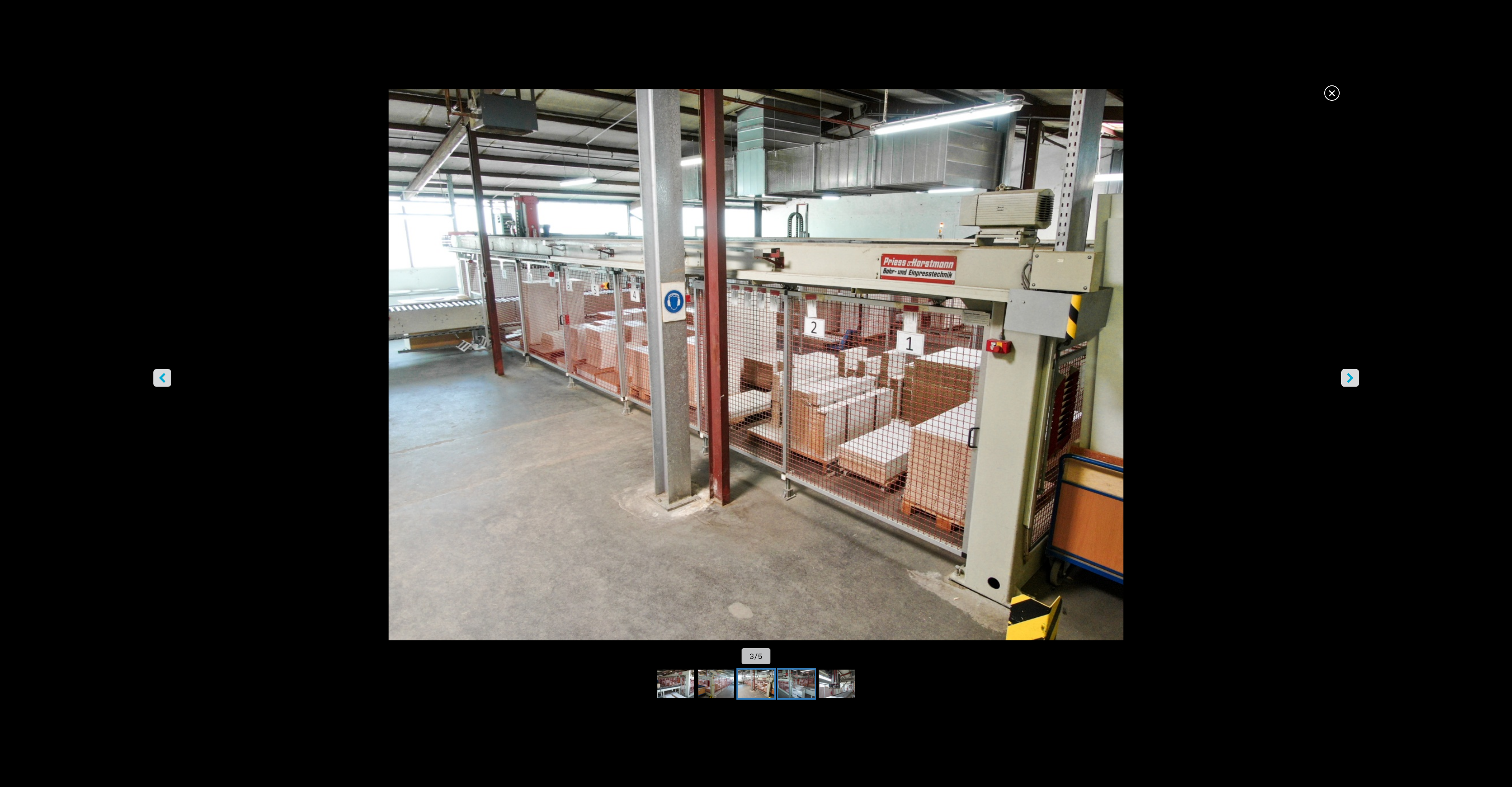
click at [791, 684] on img "Go to Slide 4" at bounding box center [796, 684] width 36 height 29
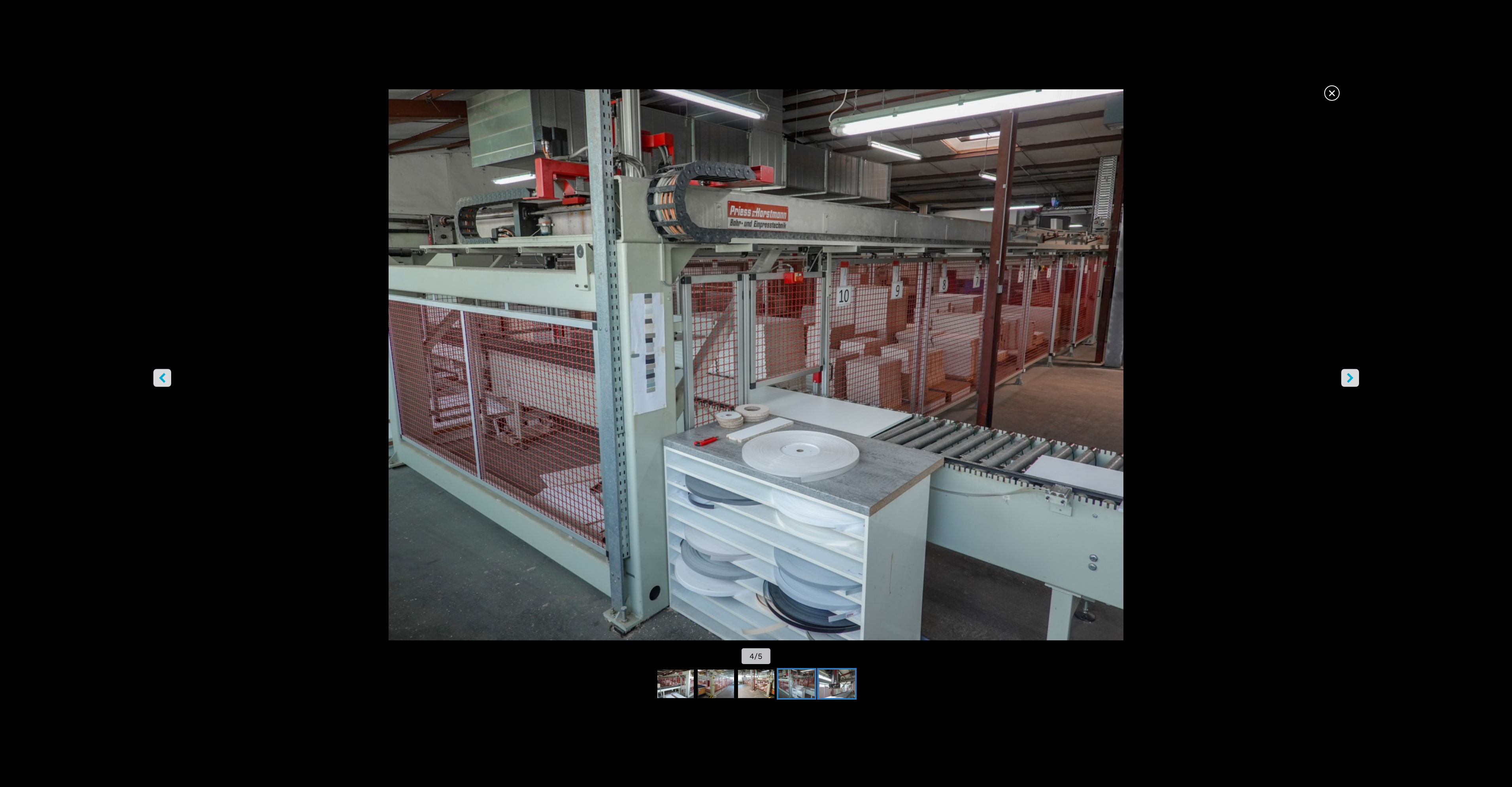
click at [843, 684] on img "Go to Slide 5" at bounding box center [836, 684] width 36 height 29
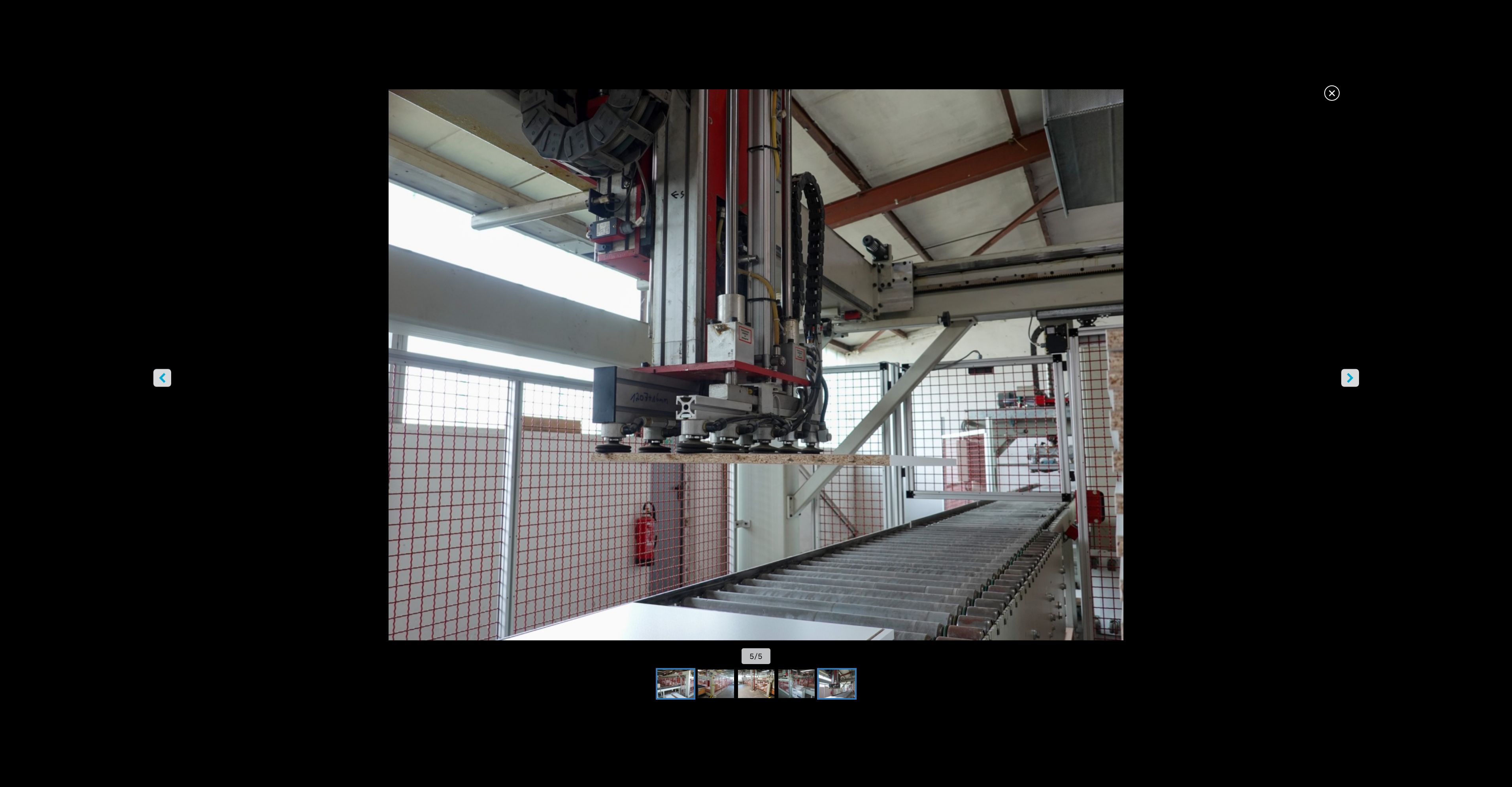
click at [684, 687] on img "Go to Slide 1" at bounding box center [675, 684] width 36 height 29
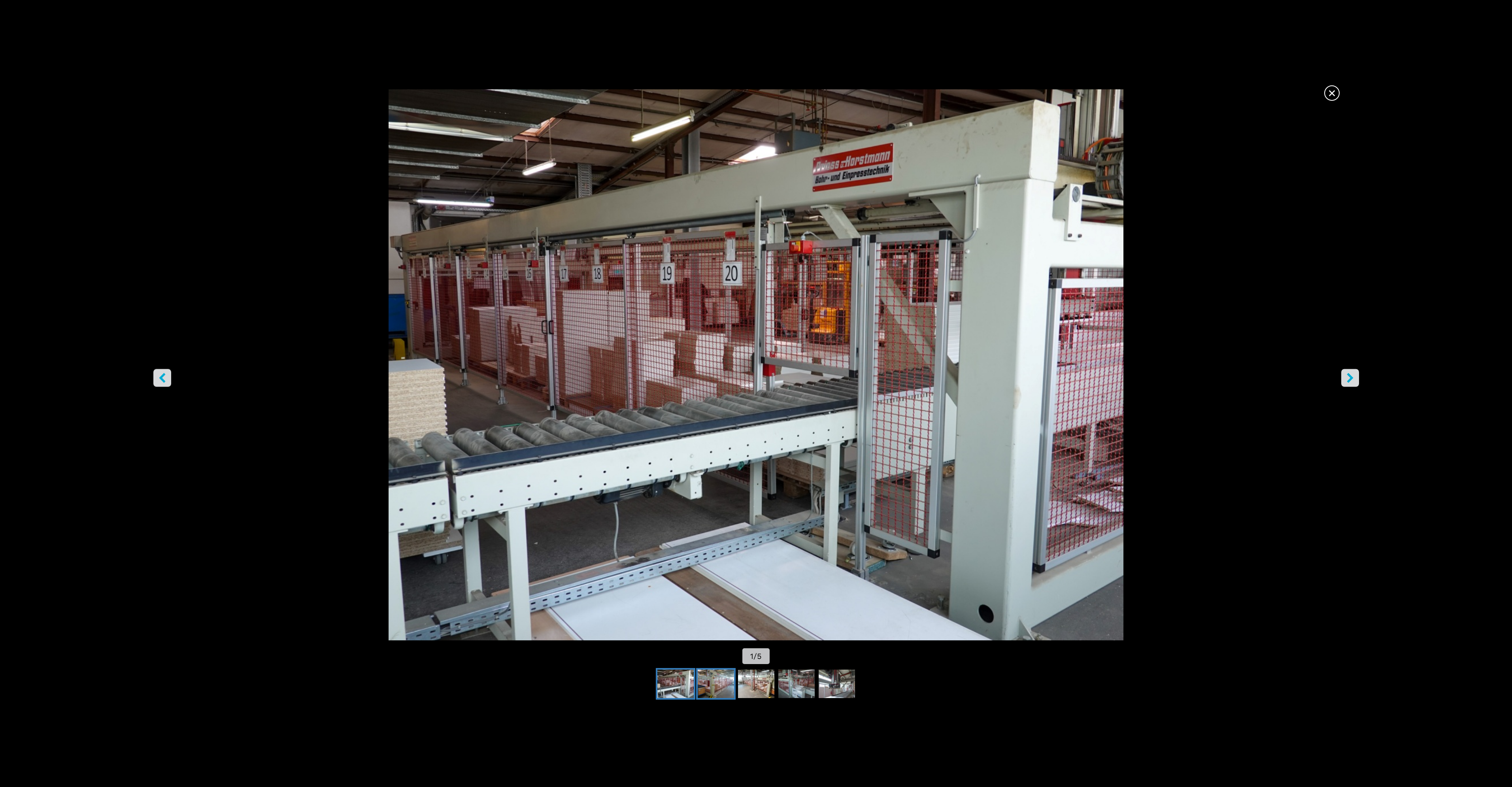
click at [707, 687] on img "Go to Slide 2" at bounding box center [715, 684] width 36 height 29
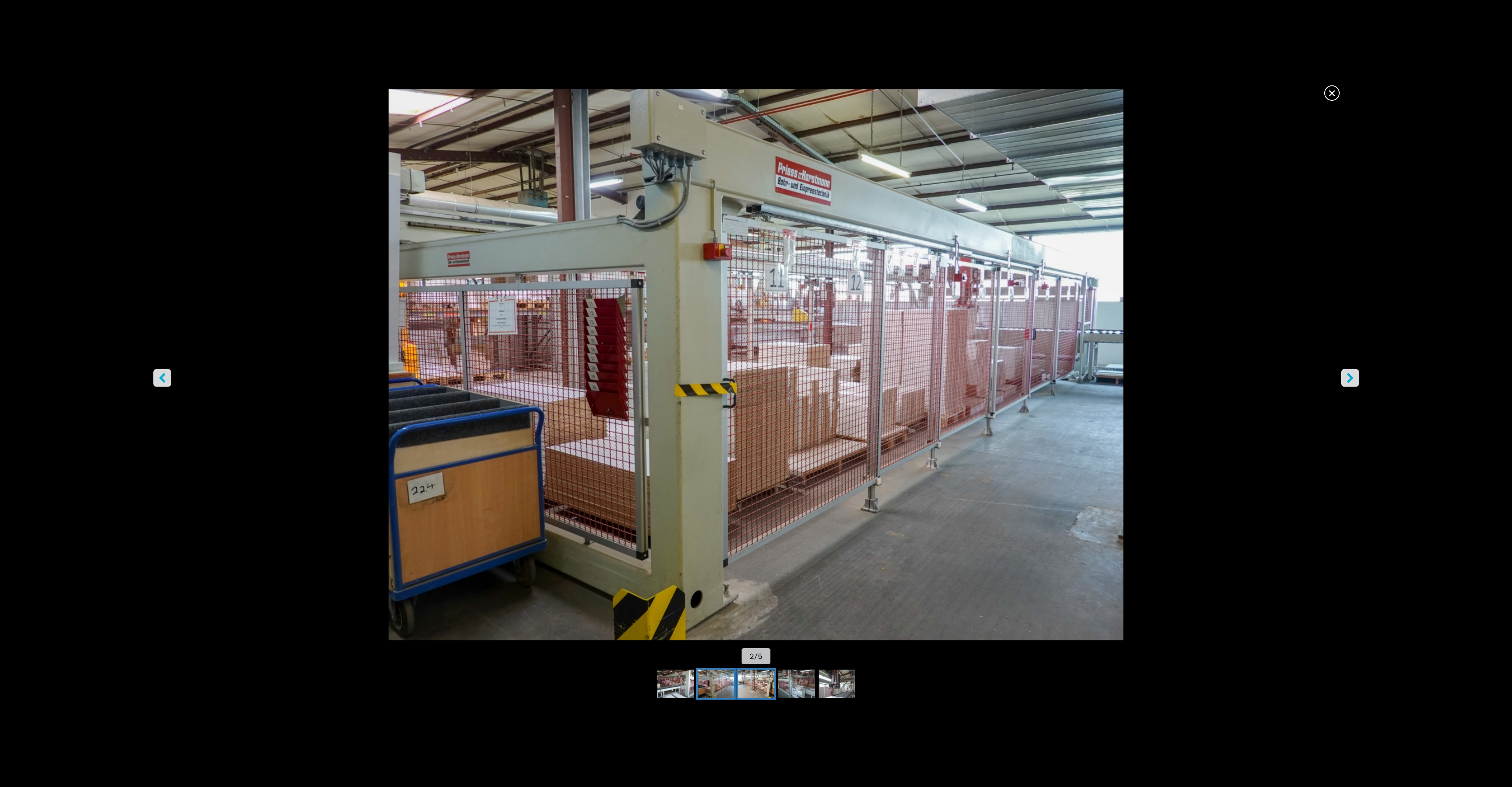
click at [751, 685] on img "Go to Slide 3" at bounding box center [756, 684] width 36 height 29
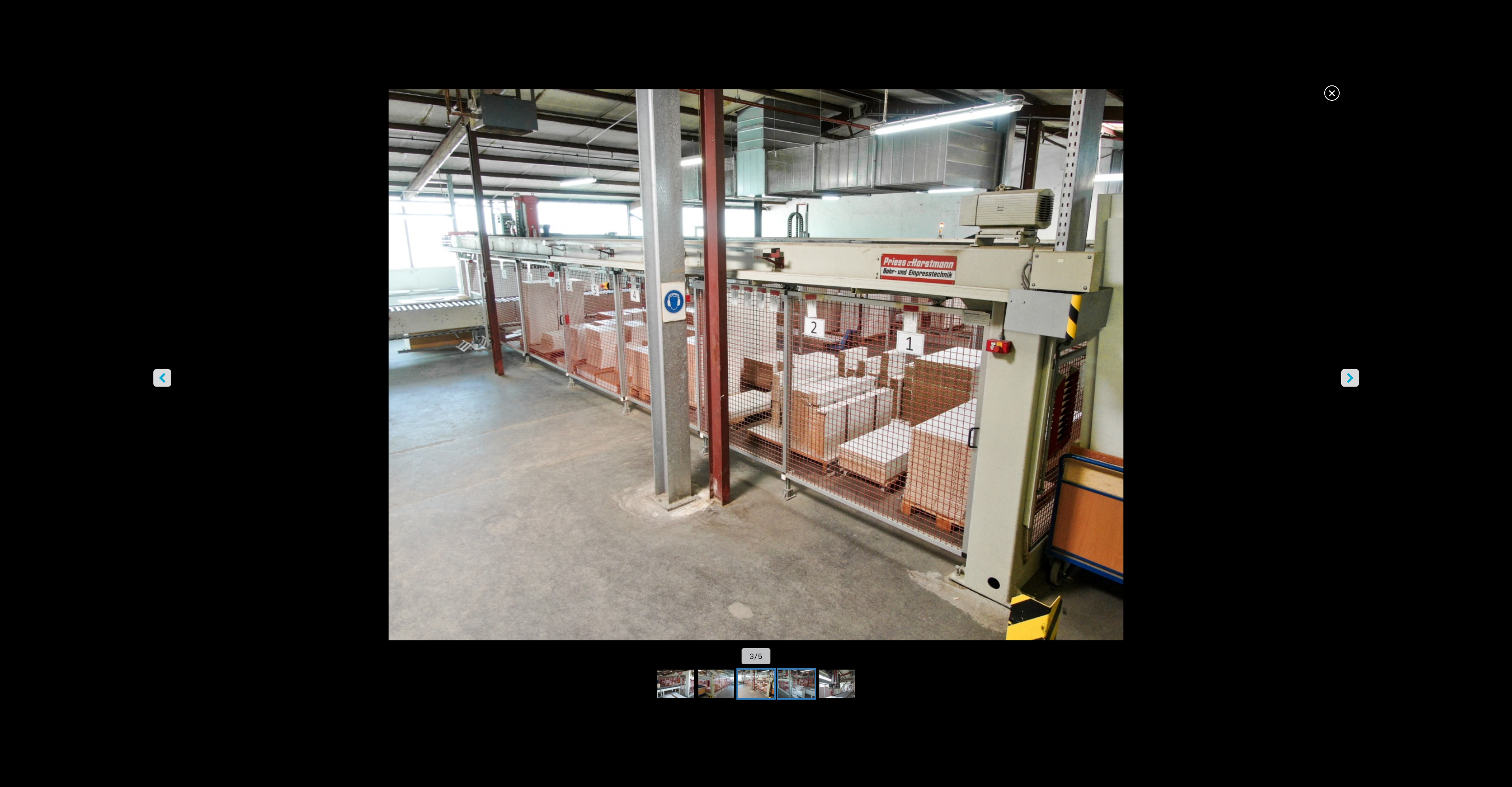
click at [790, 683] on img "Go to Slide 4" at bounding box center [796, 684] width 36 height 29
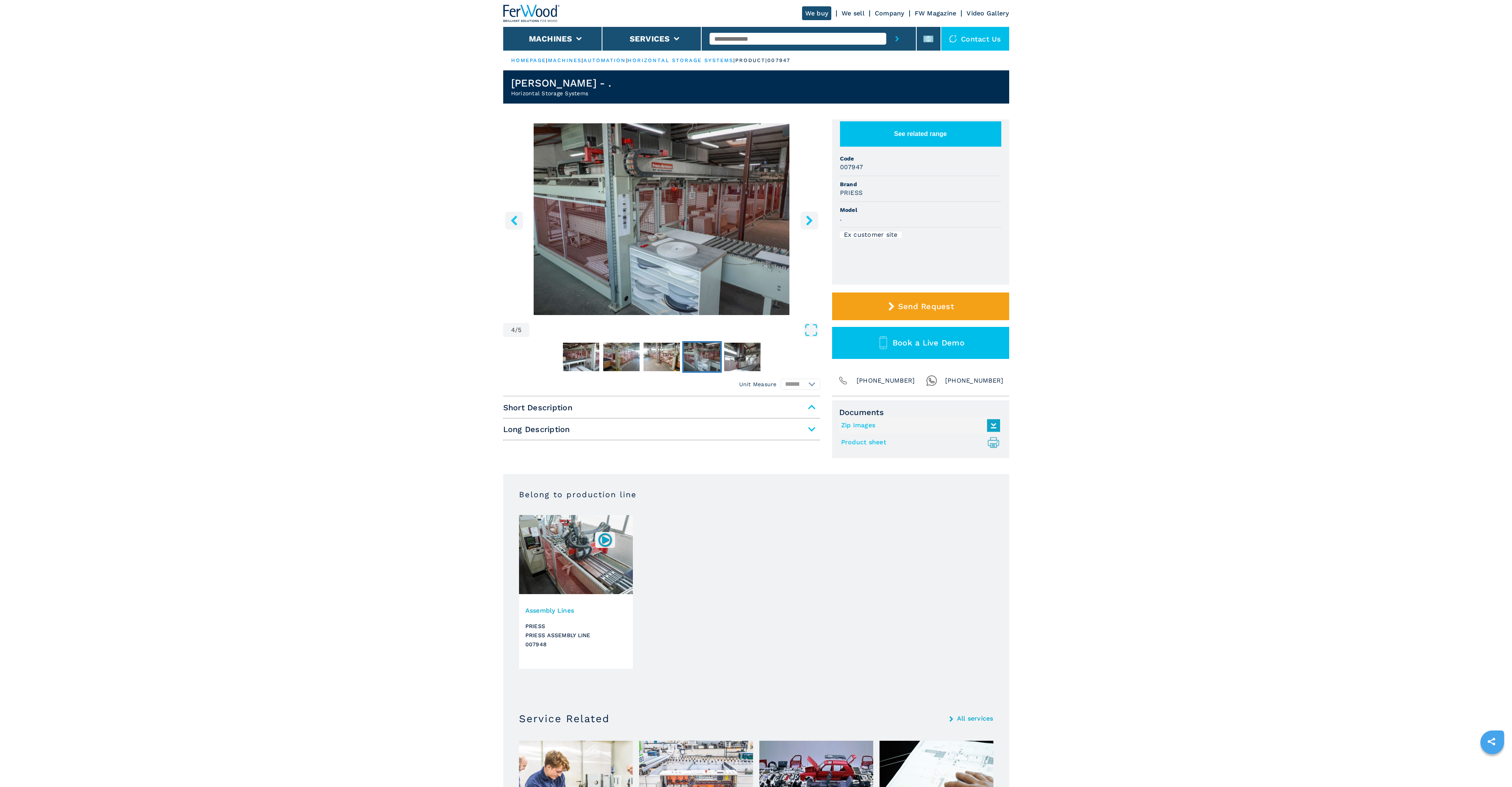
click at [763, 39] on input "text" at bounding box center [798, 38] width 177 height 12
type input "******"
click at [886, 27] on button "submit-button" at bounding box center [897, 38] width 22 height 24
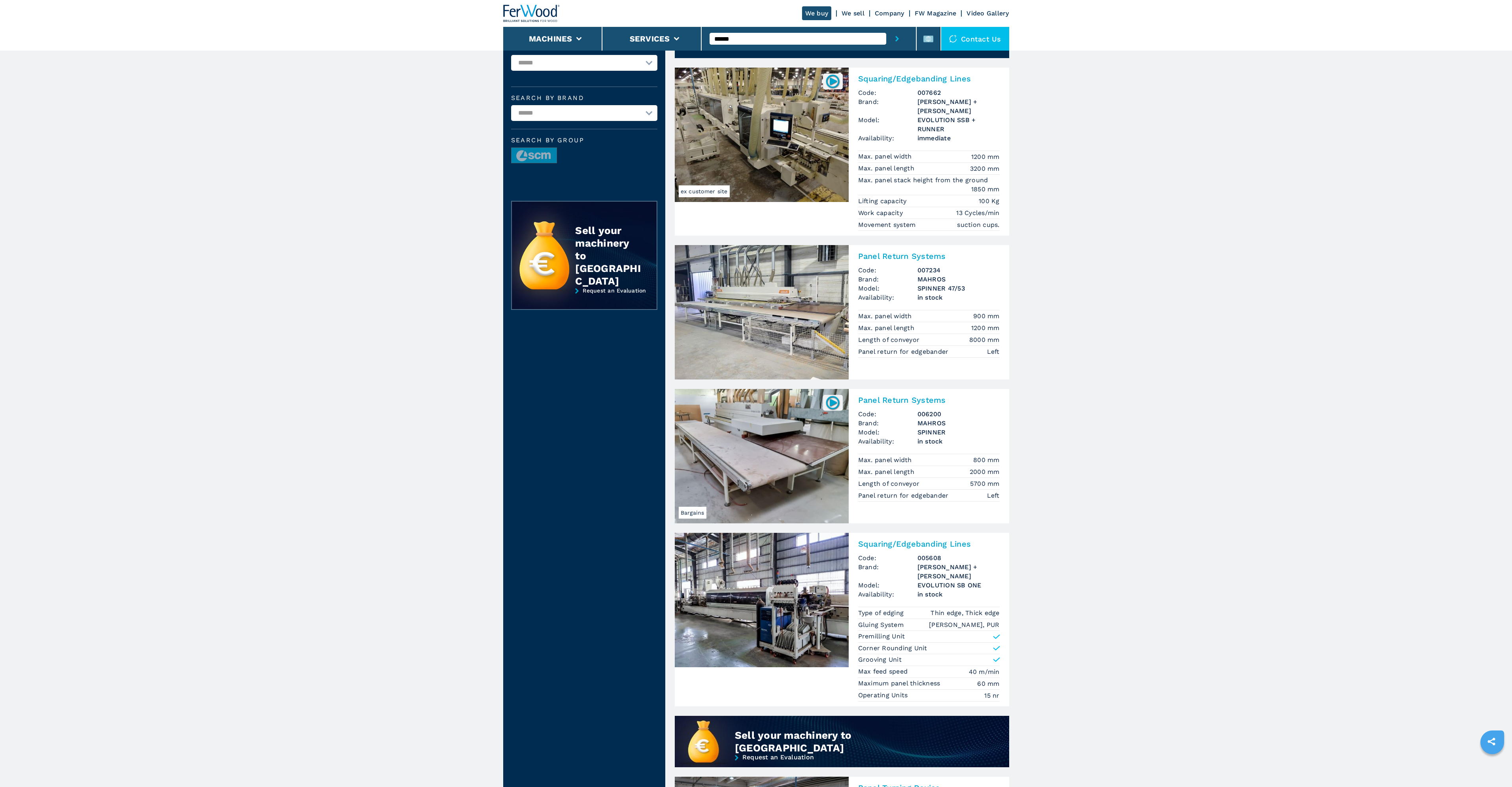
scroll to position [40, 0]
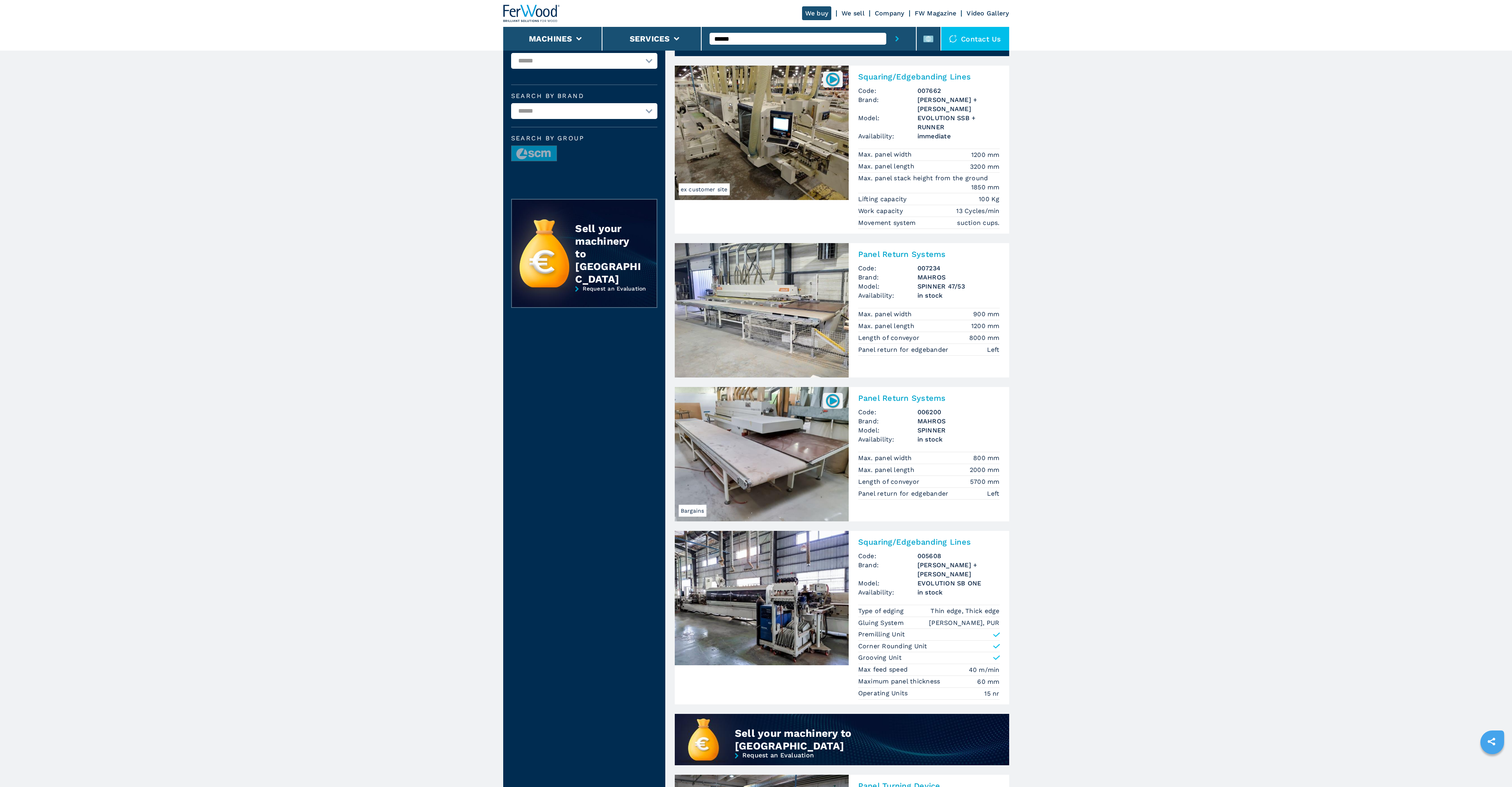
click at [758, 35] on input "******" at bounding box center [798, 38] width 177 height 12
